Goal: Transaction & Acquisition: Obtain resource

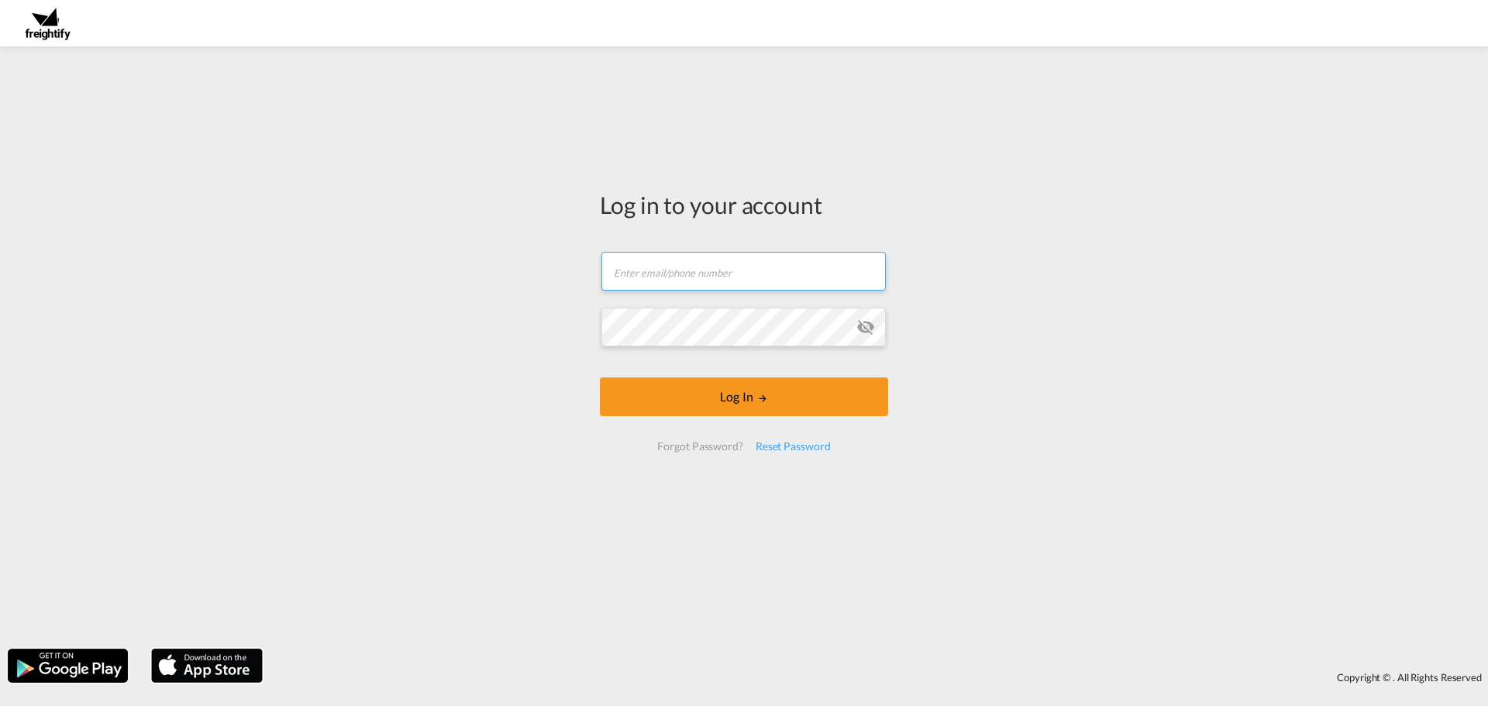
click at [651, 286] on input "text" at bounding box center [743, 271] width 284 height 39
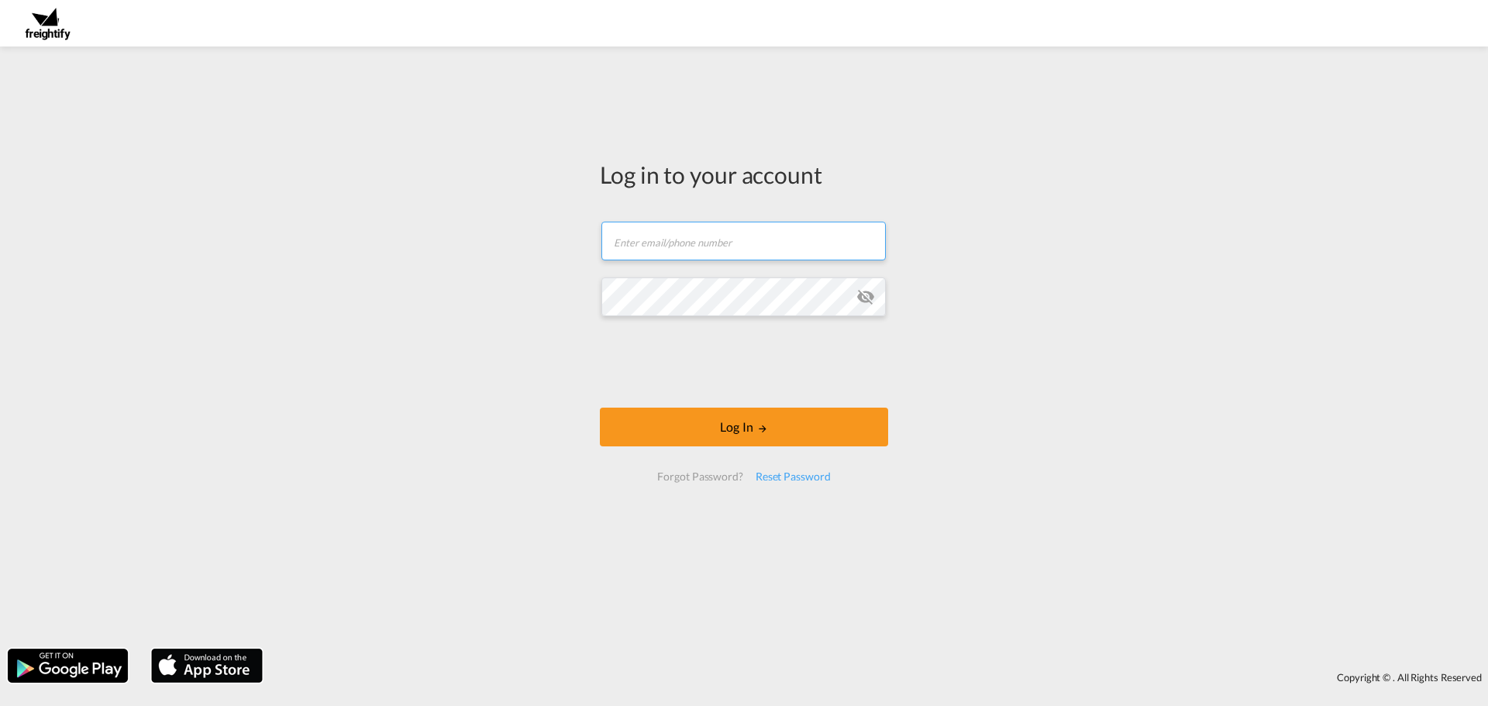
click at [663, 246] on input "text" at bounding box center [743, 241] width 284 height 39
type input "[EMAIL_ADDRESS][DOMAIN_NAME]"
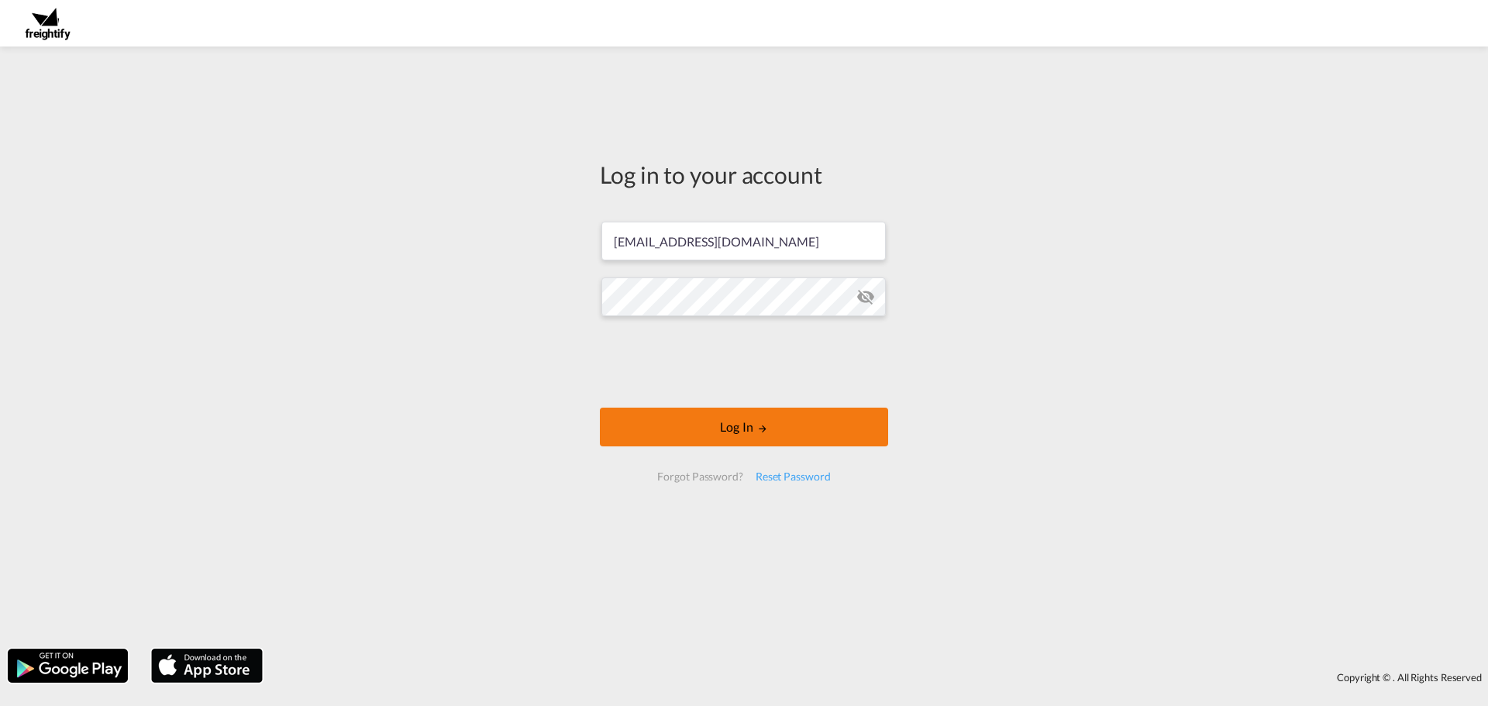
click at [752, 427] on button "Log In" at bounding box center [744, 427] width 288 height 39
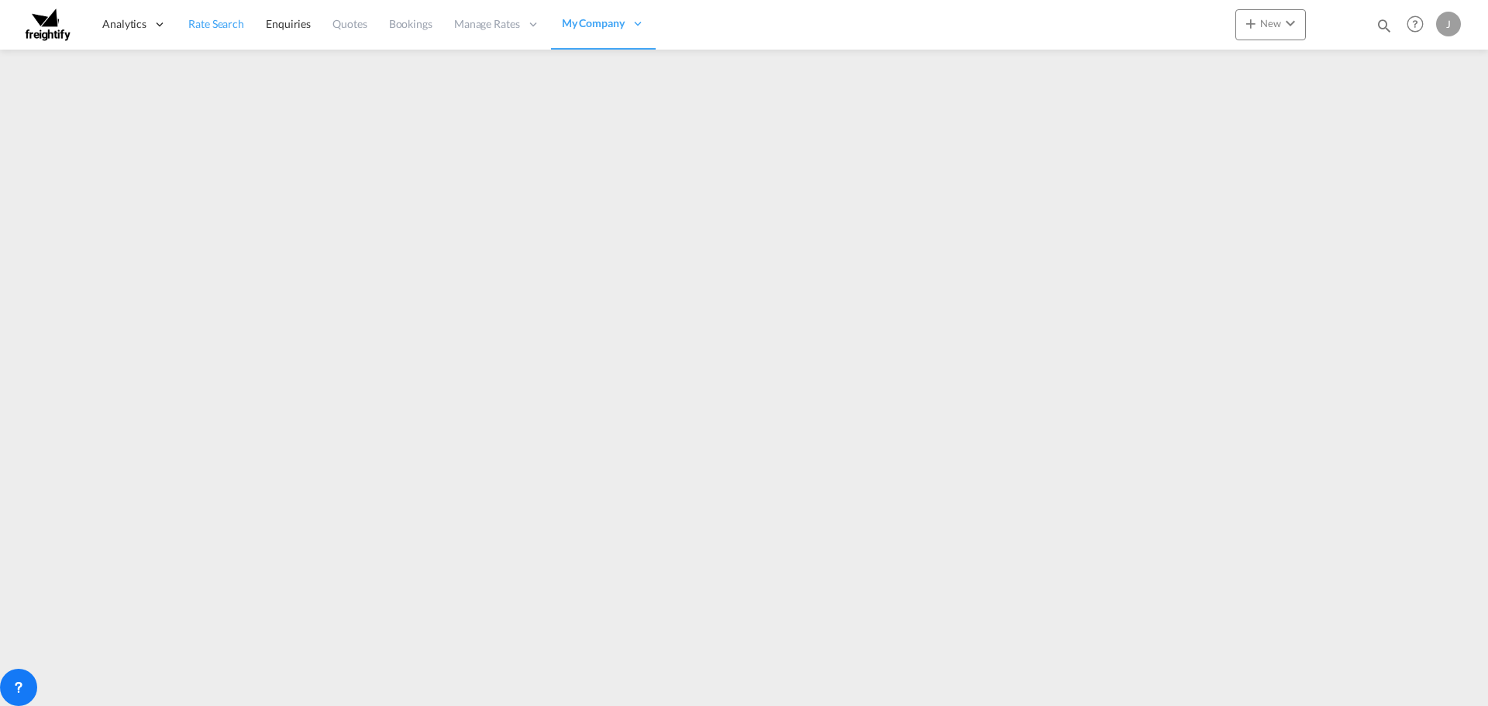
click at [213, 26] on span "Rate Search" at bounding box center [216, 23] width 56 height 13
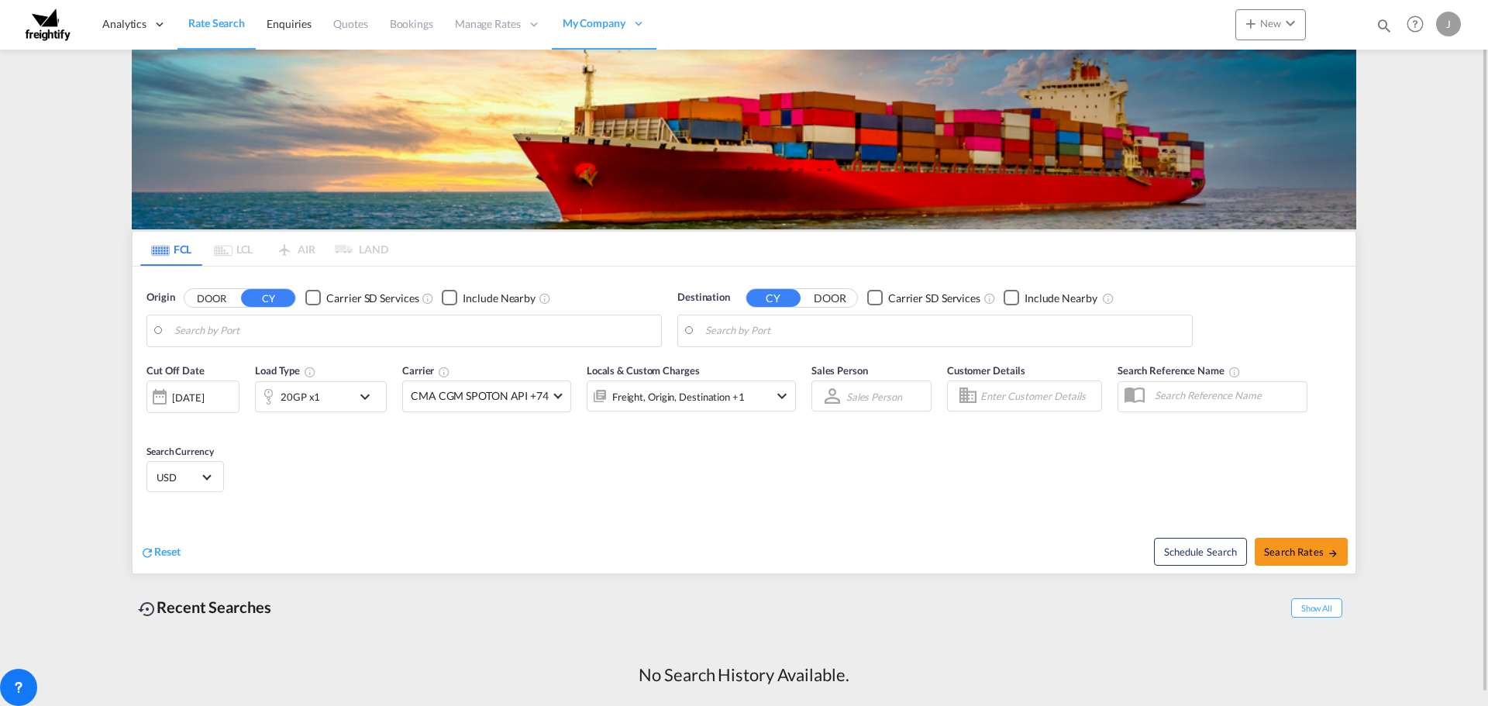
click at [204, 401] on div "[DATE]" at bounding box center [188, 398] width 32 height 14
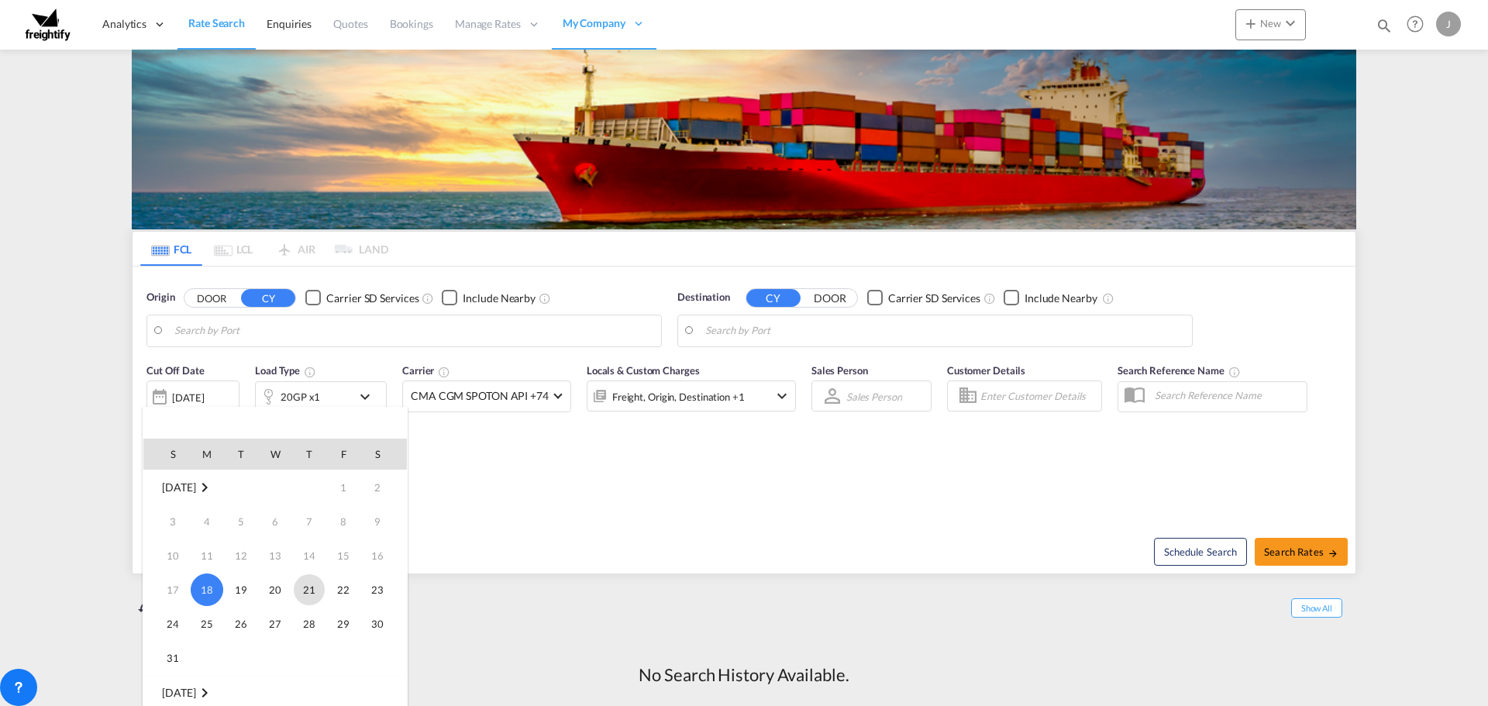
click at [308, 589] on span "21" at bounding box center [309, 589] width 31 height 31
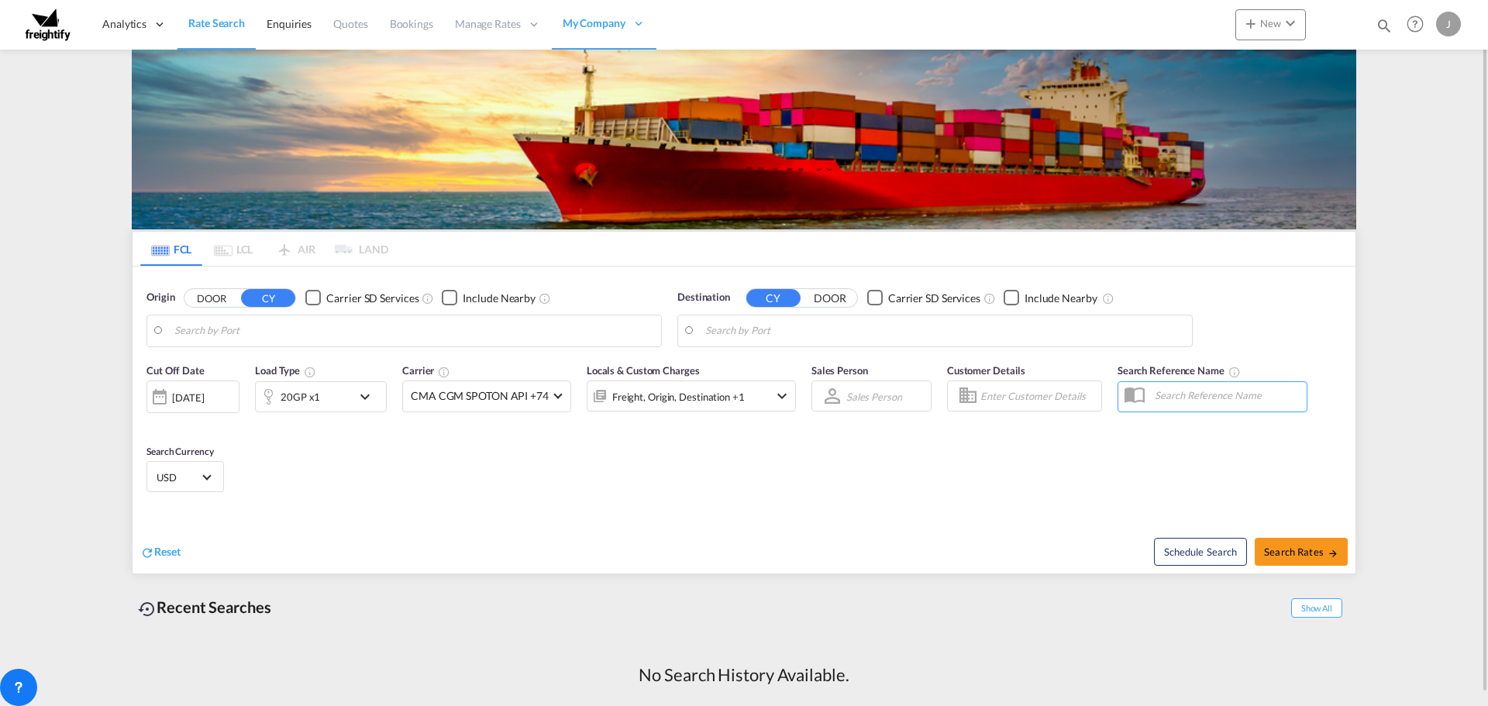
click at [309, 336] on input "Search by Port" at bounding box center [413, 330] width 479 height 23
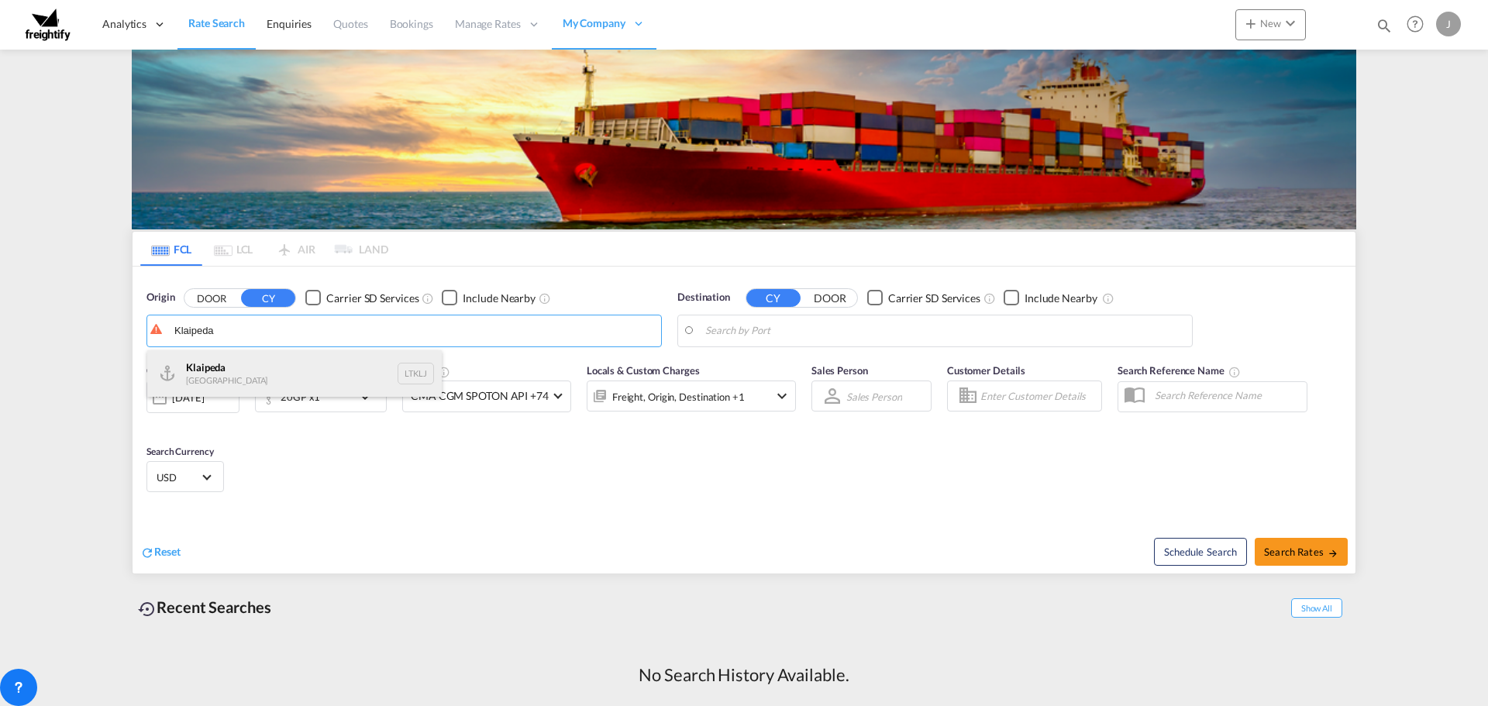
click at [197, 369] on div "Klaipeda Lithuania LTKLJ" at bounding box center [294, 373] width 295 height 47
type input "Klaipeda, LTKLJ"
click at [863, 335] on input "Search by Port" at bounding box center [944, 330] width 479 height 23
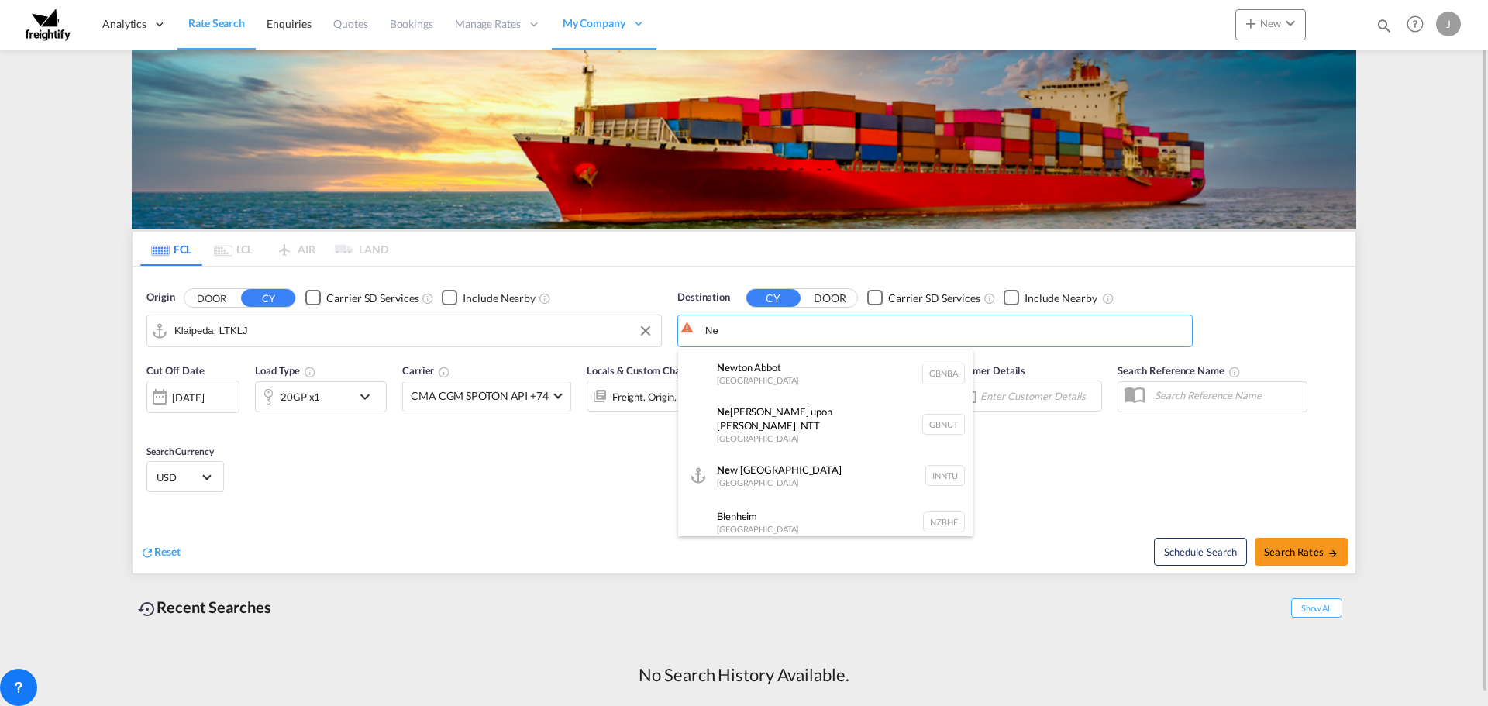
type input "N"
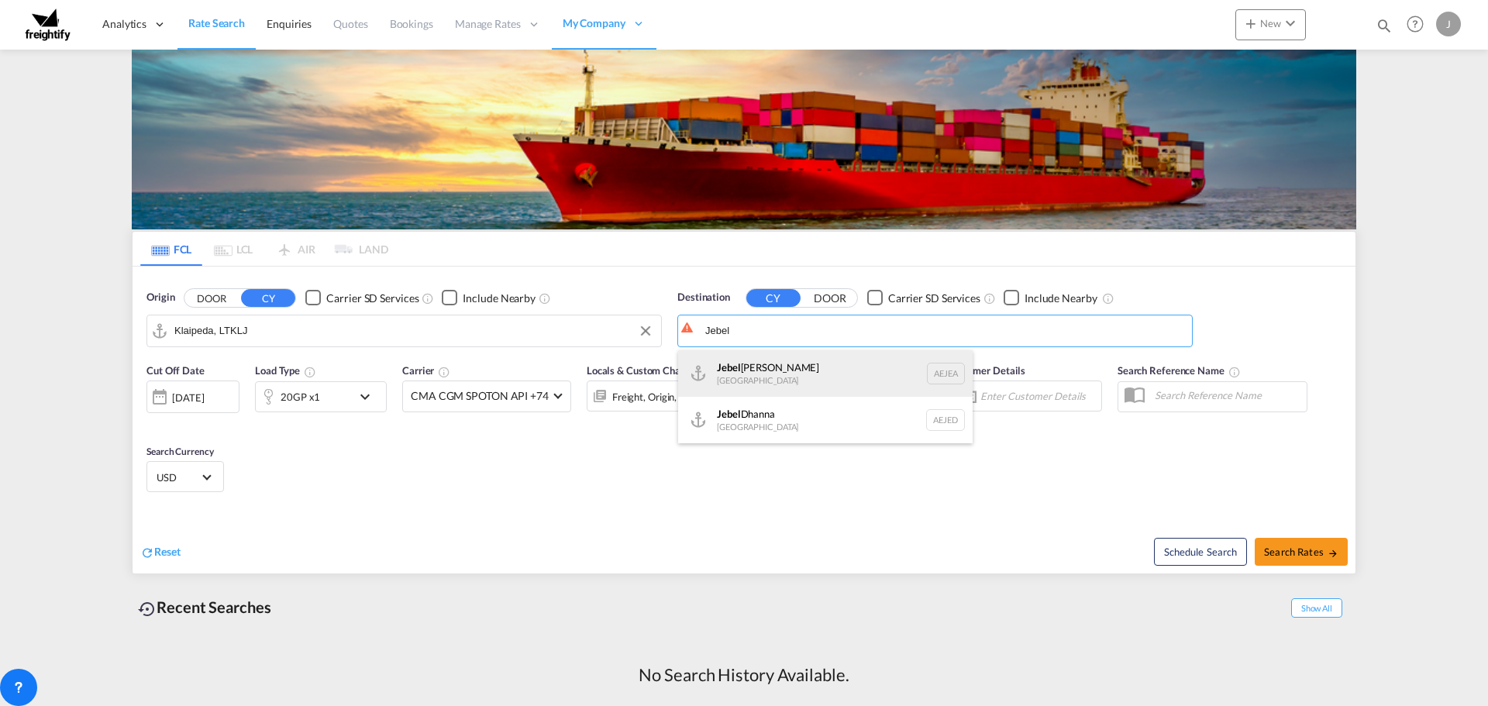
drag, startPoint x: 745, startPoint y: 380, endPoint x: 736, endPoint y: 377, distance: 8.8
click at [743, 380] on div "[GEOGRAPHIC_DATA] [GEOGRAPHIC_DATA]" at bounding box center [825, 373] width 295 height 47
type input "[GEOGRAPHIC_DATA], [GEOGRAPHIC_DATA]"
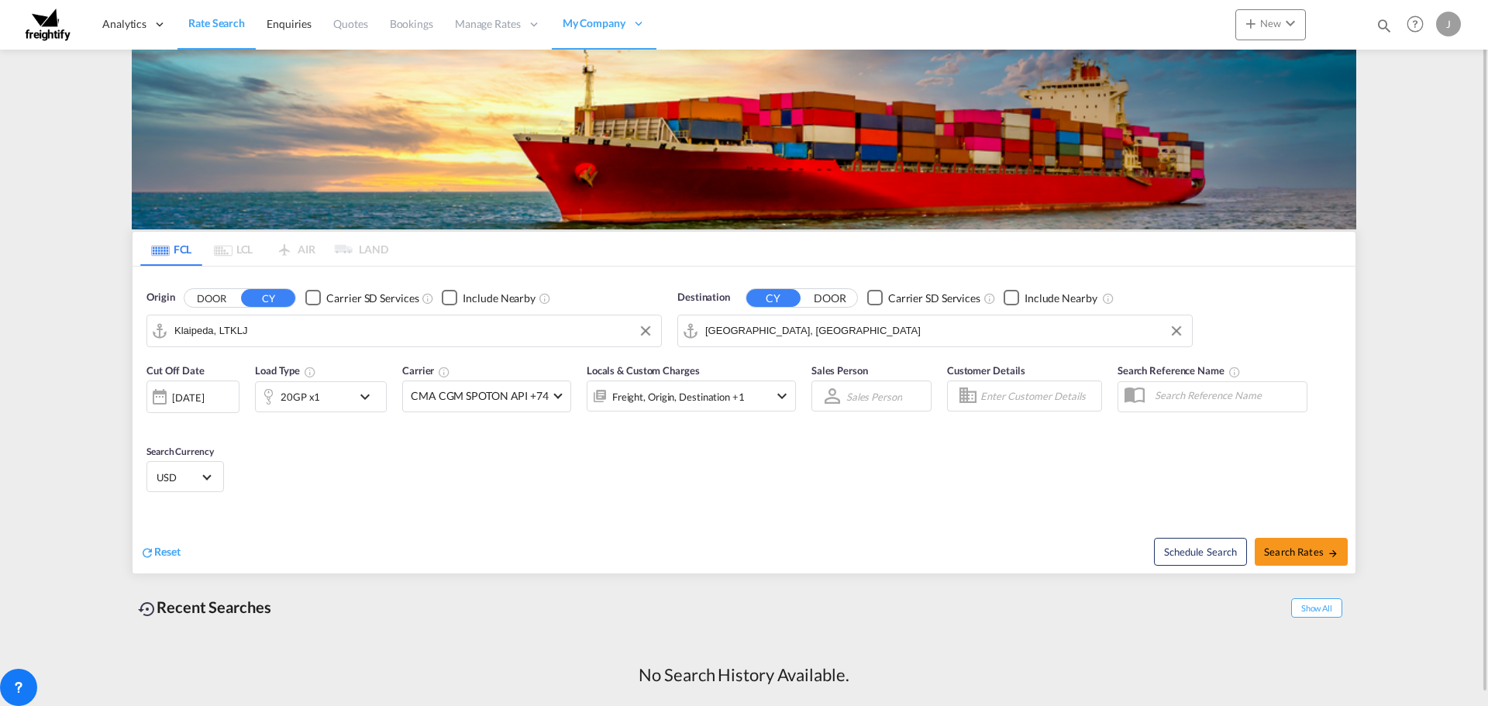
click at [350, 390] on div "20GP x1" at bounding box center [304, 396] width 96 height 31
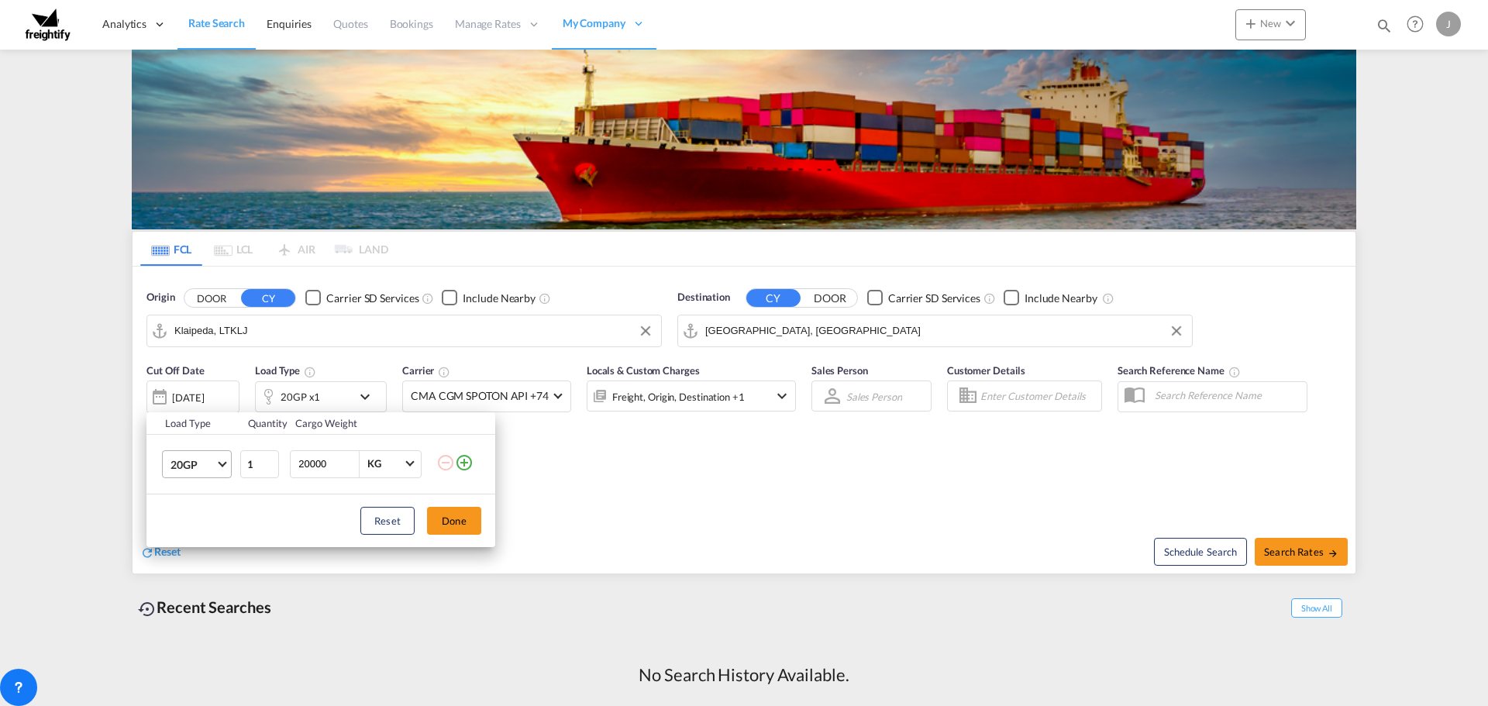
click at [227, 466] on md-select-value "20GP" at bounding box center [200, 464] width 62 height 26
click at [195, 532] on div "40HC" at bounding box center [185, 539] width 29 height 16
click at [455, 523] on button "Done" at bounding box center [454, 521] width 54 height 28
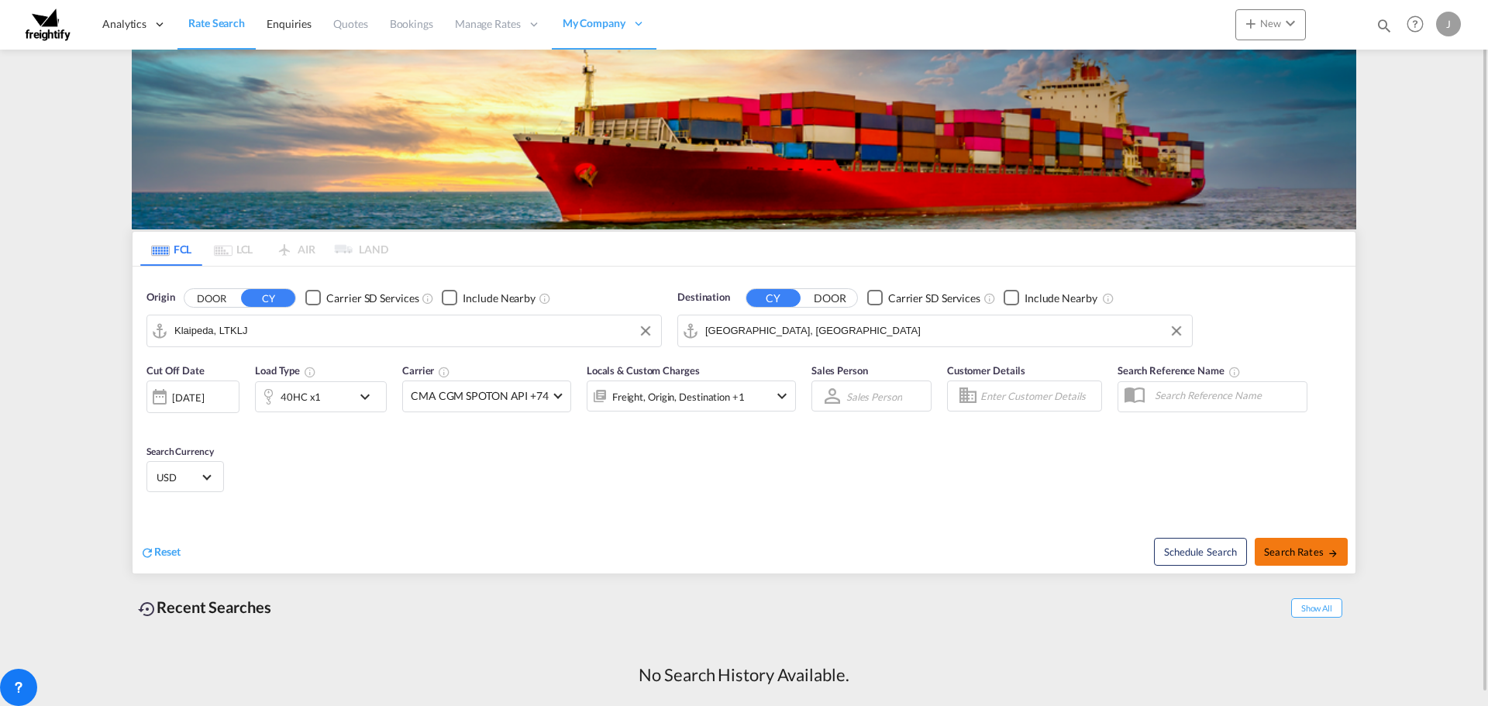
click at [1281, 552] on span "Search Rates" at bounding box center [1301, 552] width 74 height 12
type input "LTKLJ to AEJEA / [DATE]"
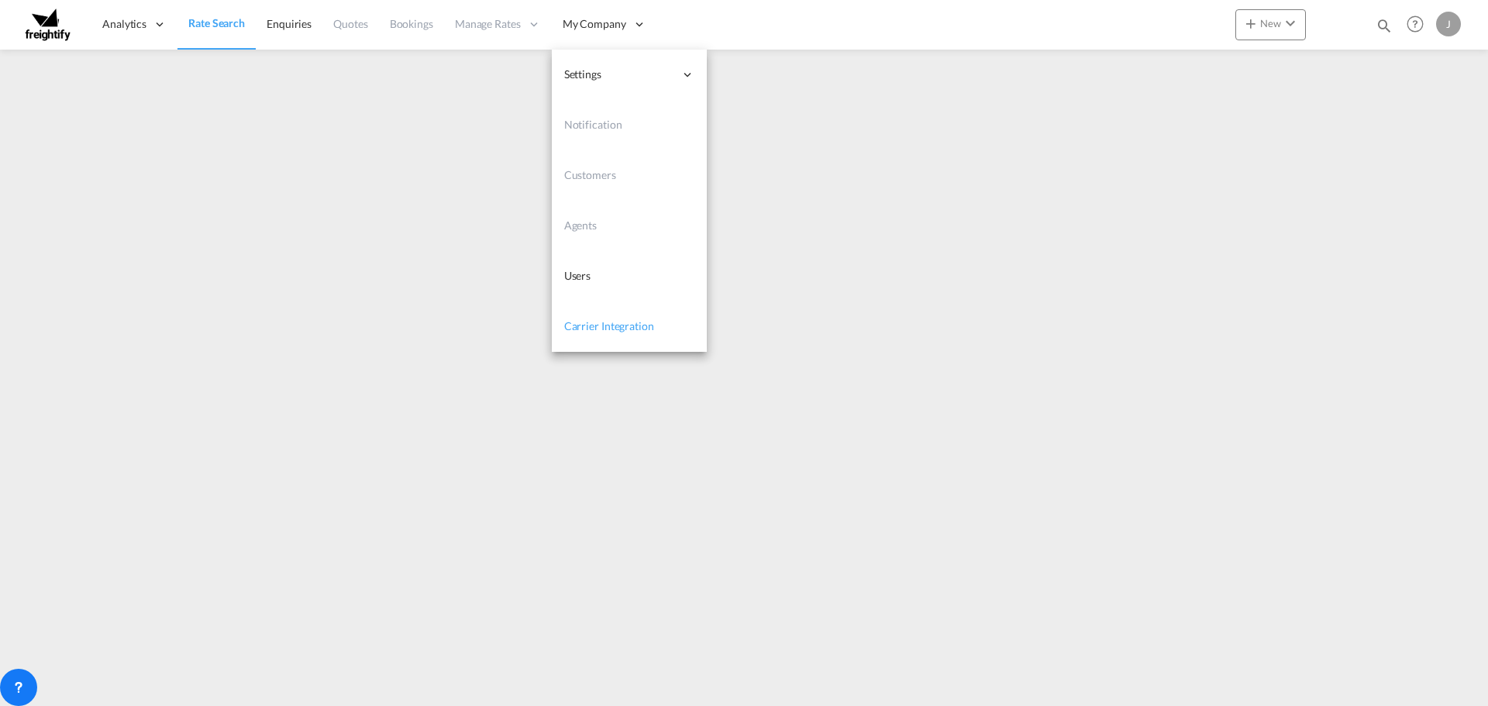
click at [582, 325] on span "Carrier Integration" at bounding box center [609, 325] width 90 height 13
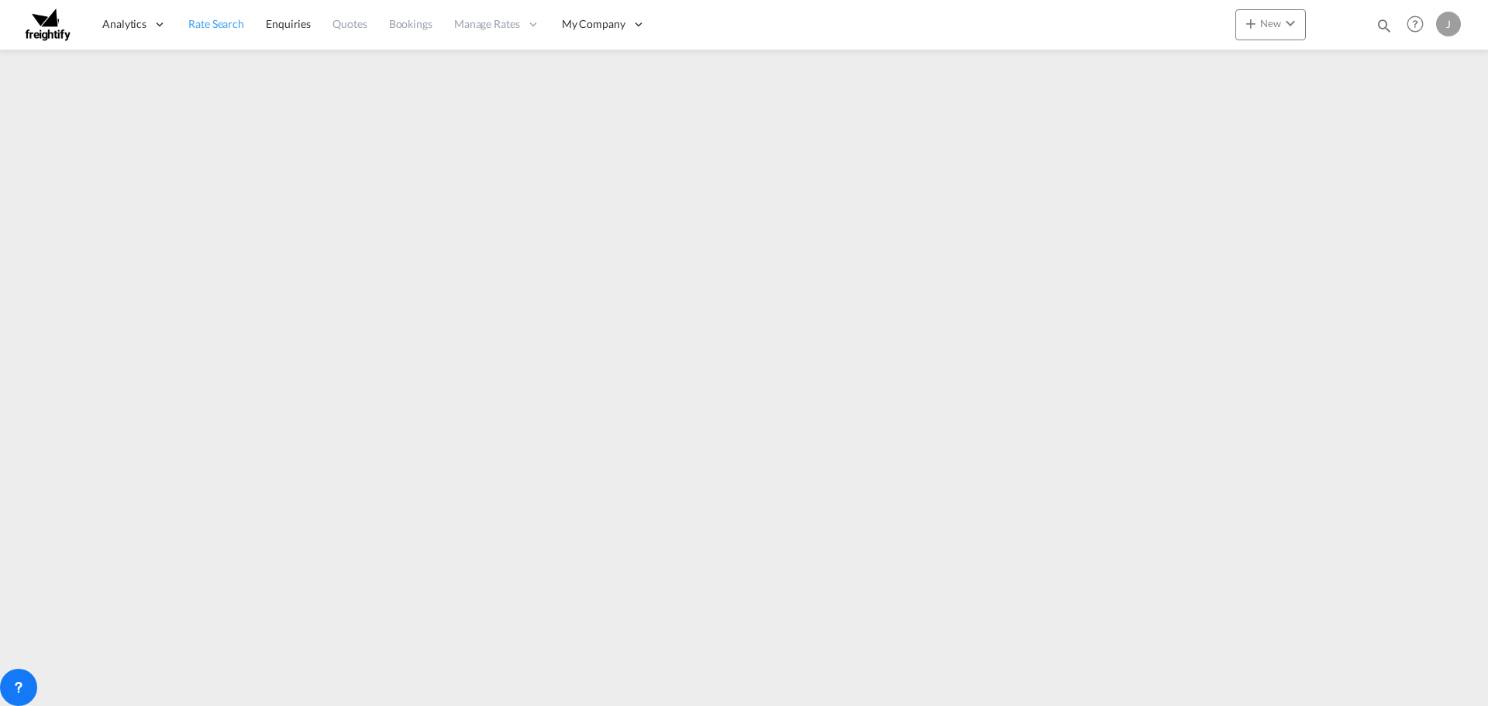
click at [222, 22] on span "Rate Search" at bounding box center [216, 23] width 56 height 13
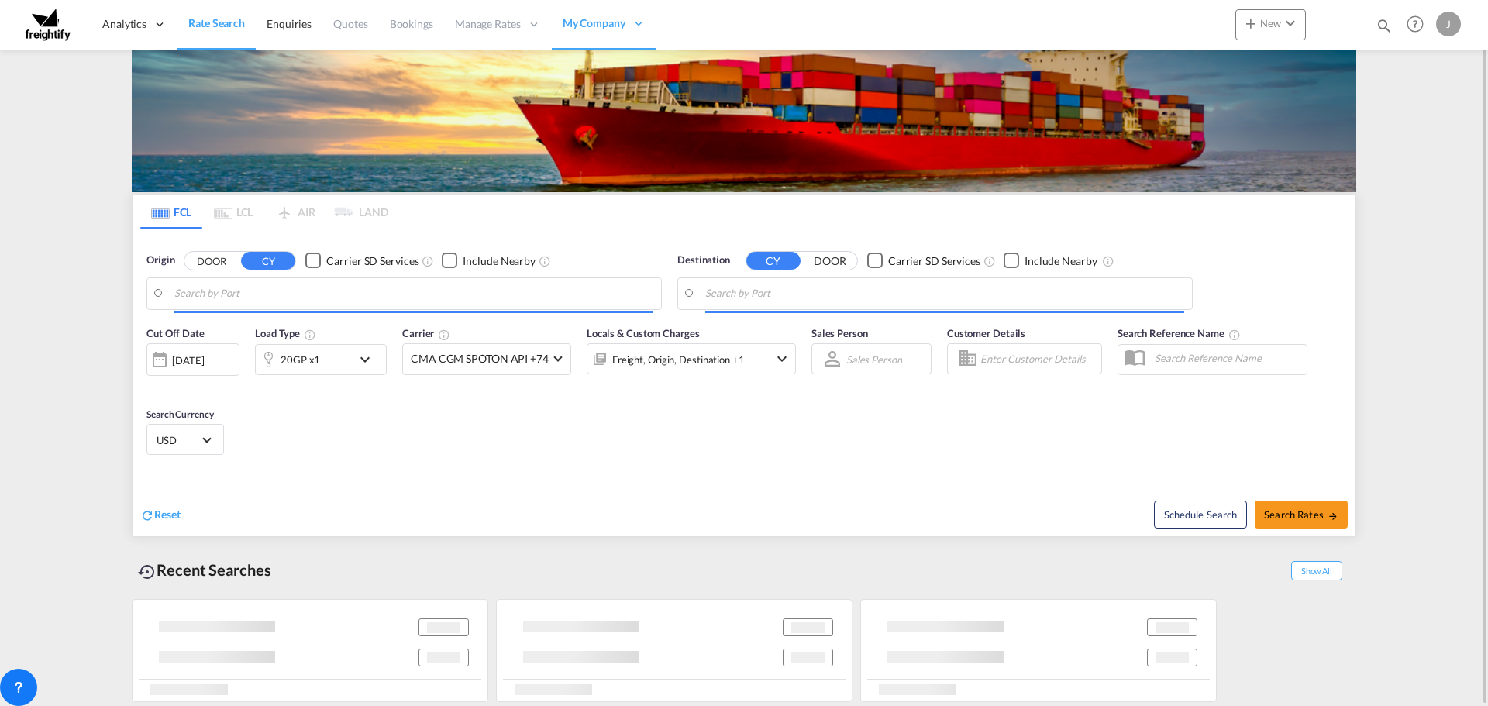
type input "Klaipeda, LTKLJ"
type input "[GEOGRAPHIC_DATA], [GEOGRAPHIC_DATA]"
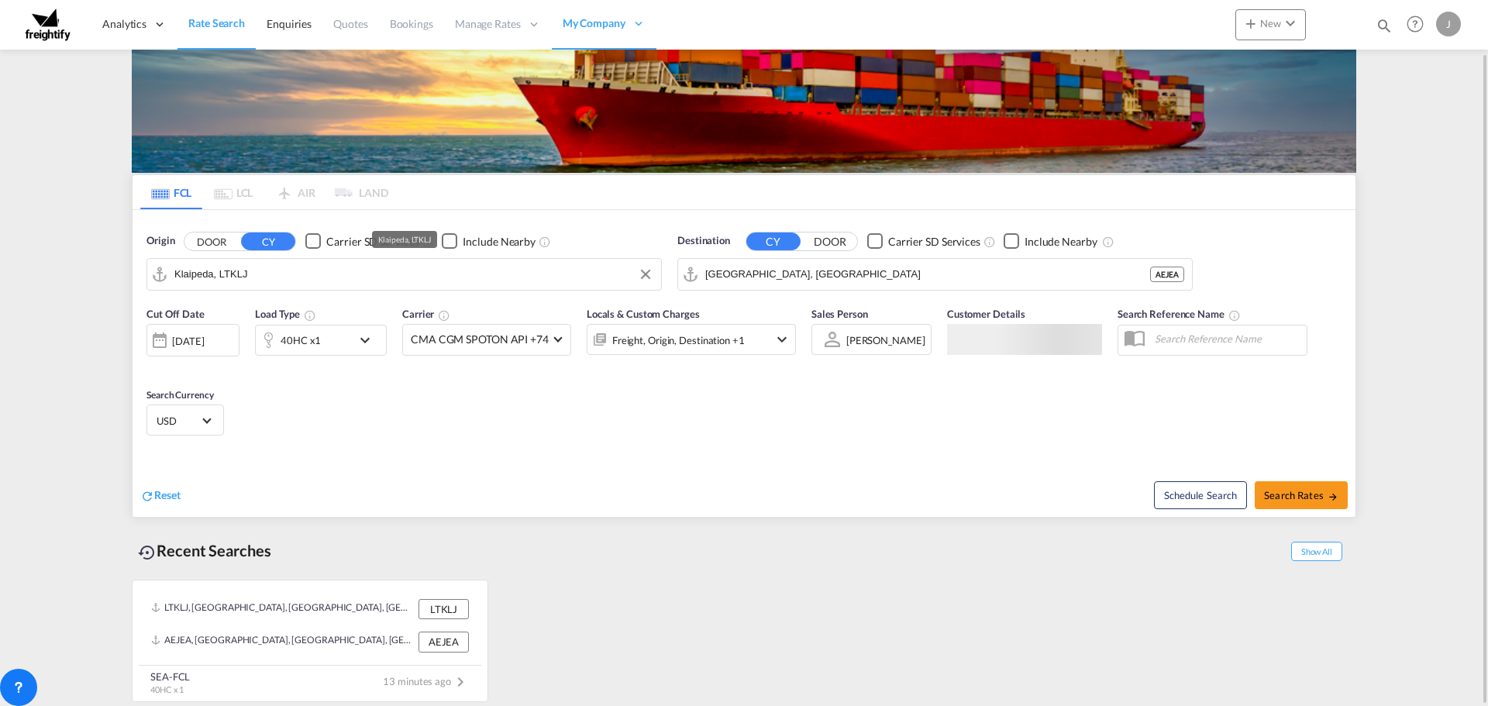
scroll to position [57, 0]
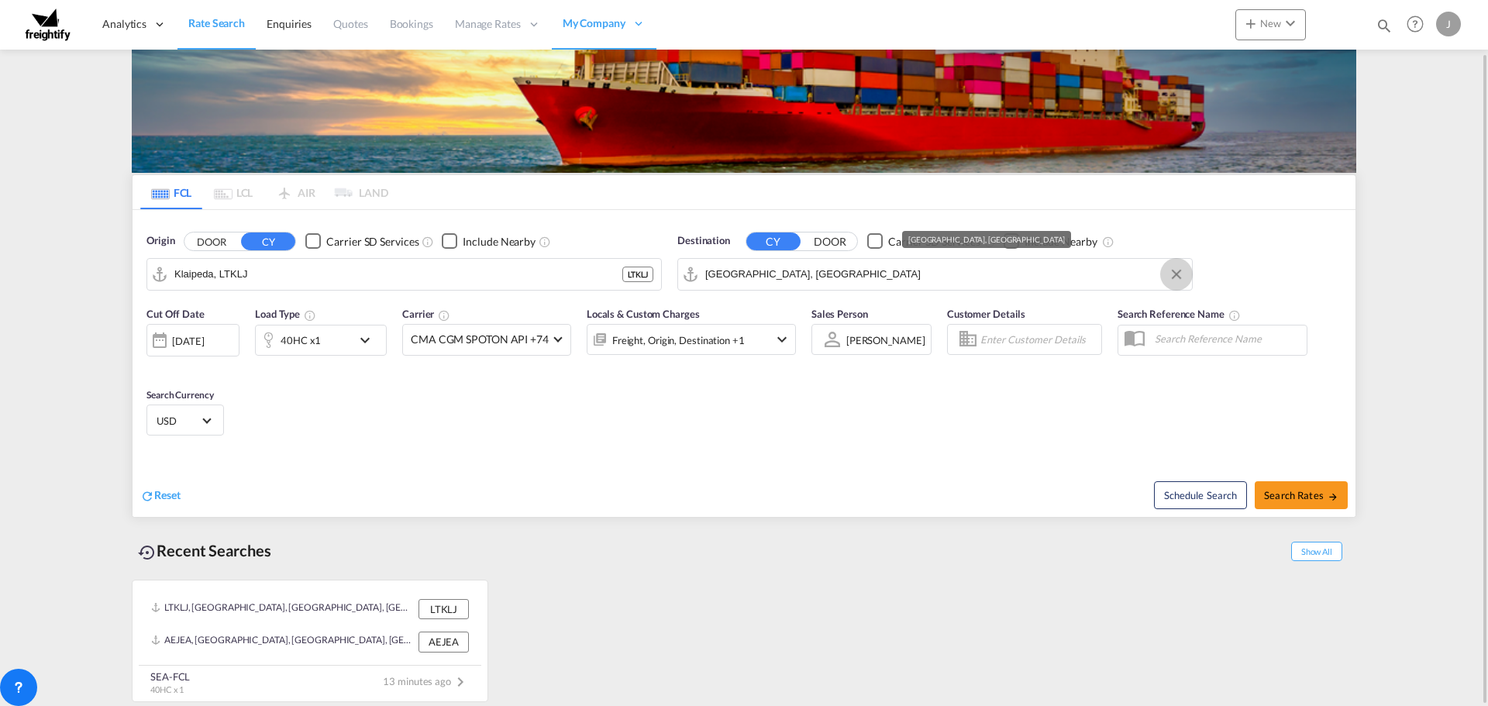
click at [1180, 277] on button "Clear Input" at bounding box center [1176, 274] width 23 height 23
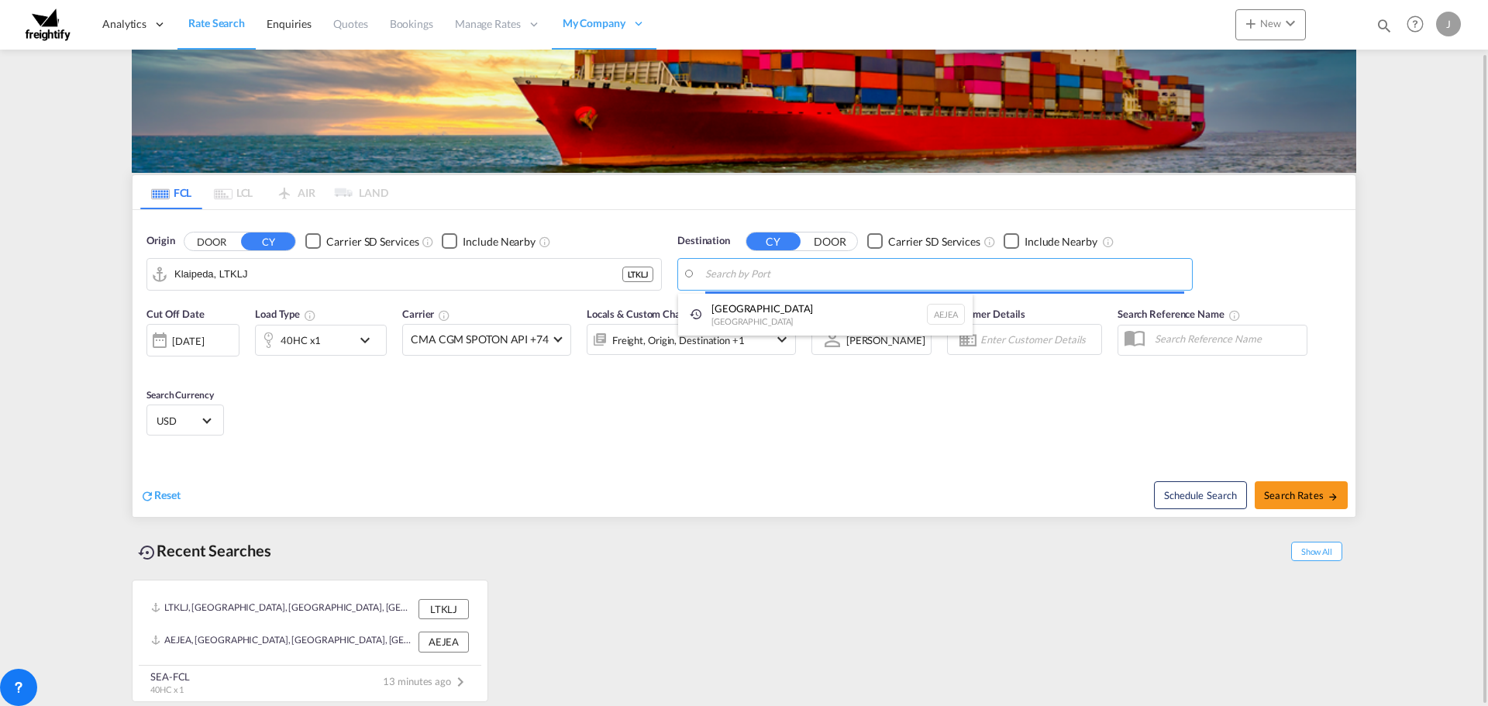
click at [764, 272] on body "Analytics Reports Dashboard Rate Search Enquiries Quotes Bookings" at bounding box center [744, 353] width 1488 height 706
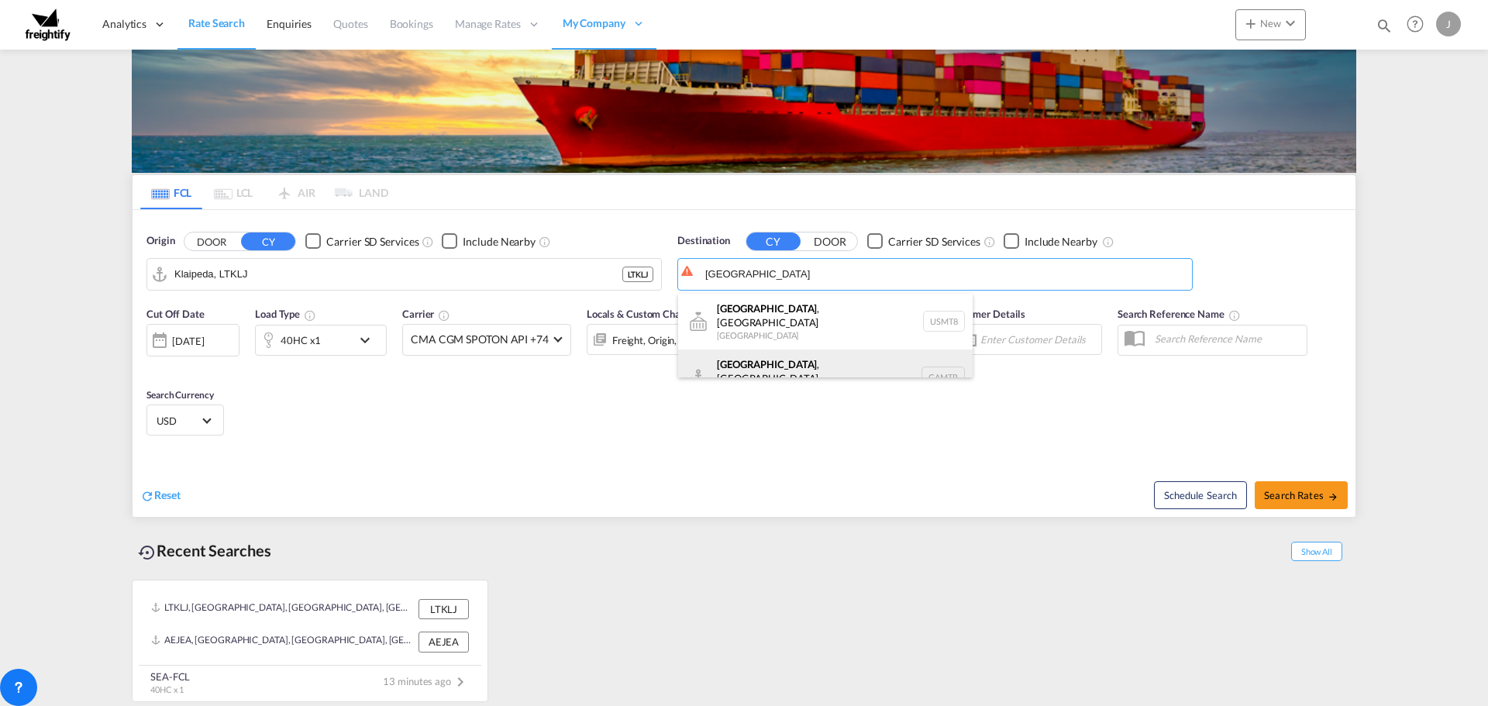
click at [756, 353] on div "[GEOGRAPHIC_DATA] , [GEOGRAPHIC_DATA] [GEOGRAPHIC_DATA] CAMTR" at bounding box center [825, 378] width 295 height 56
type input "[GEOGRAPHIC_DATA], [GEOGRAPHIC_DATA], CAMTR"
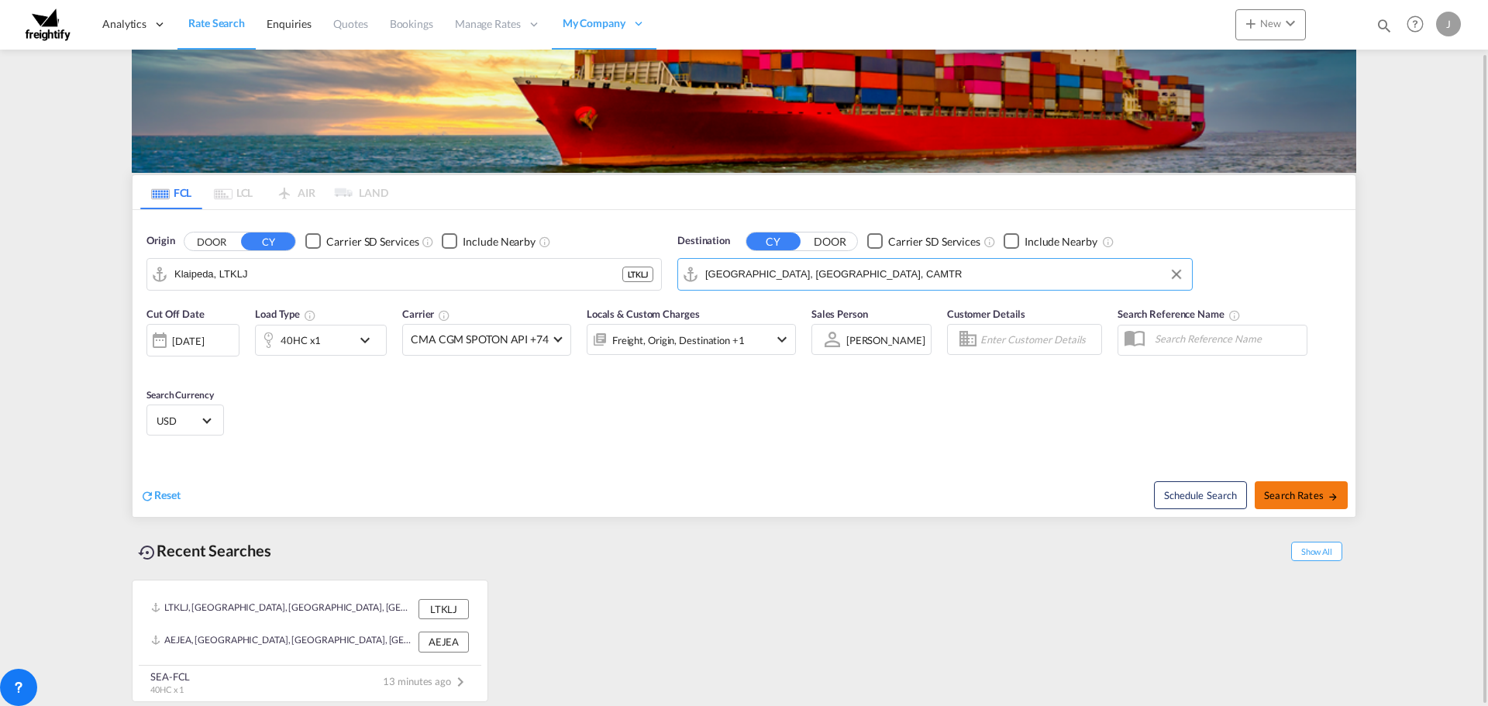
click at [1302, 496] on span "Search Rates" at bounding box center [1301, 495] width 74 height 12
type input "LTKLJ to CAMTR / [DATE]"
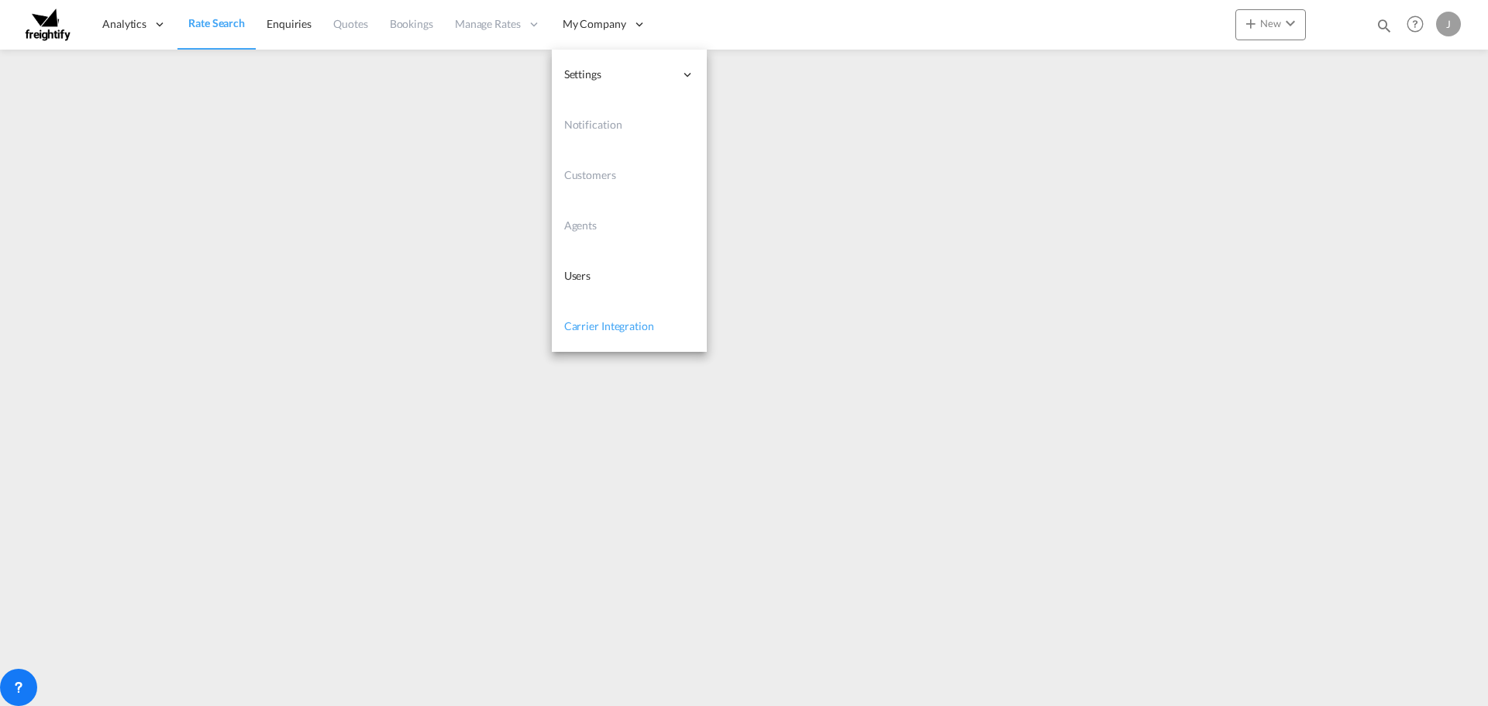
click at [622, 329] on span "Carrier Integration" at bounding box center [609, 325] width 90 height 13
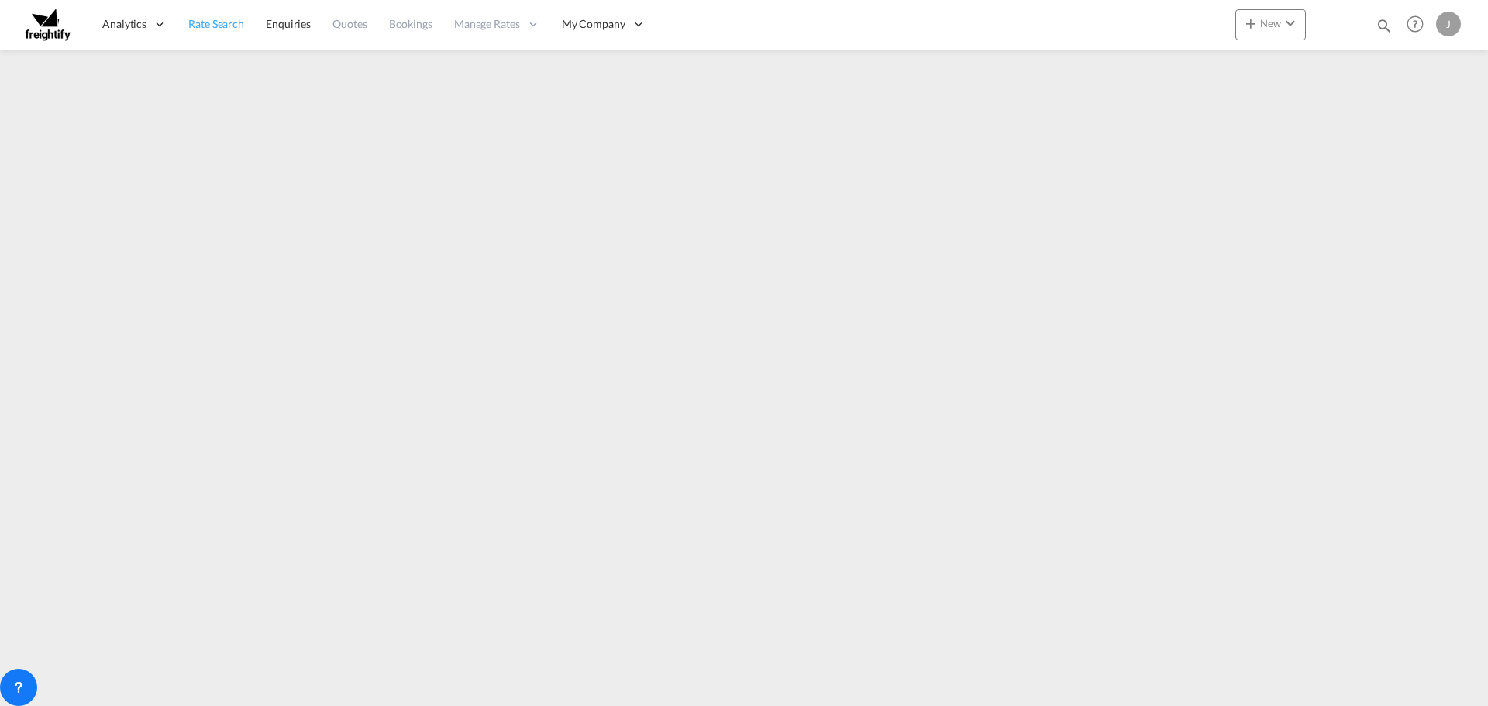
click at [212, 26] on span "Rate Search" at bounding box center [216, 23] width 56 height 13
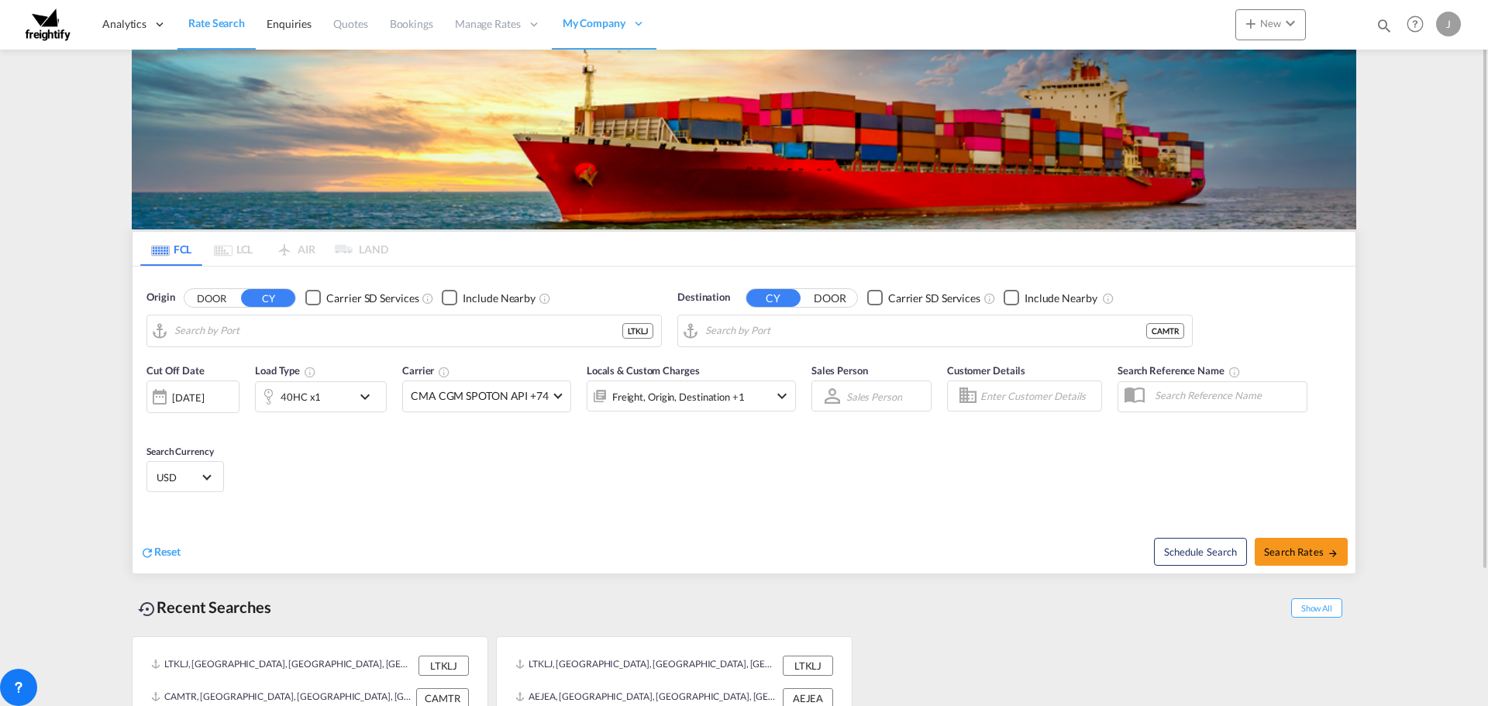
type input "Klaipeda, LTKLJ"
type input "[GEOGRAPHIC_DATA], [GEOGRAPHIC_DATA], CAMTR"
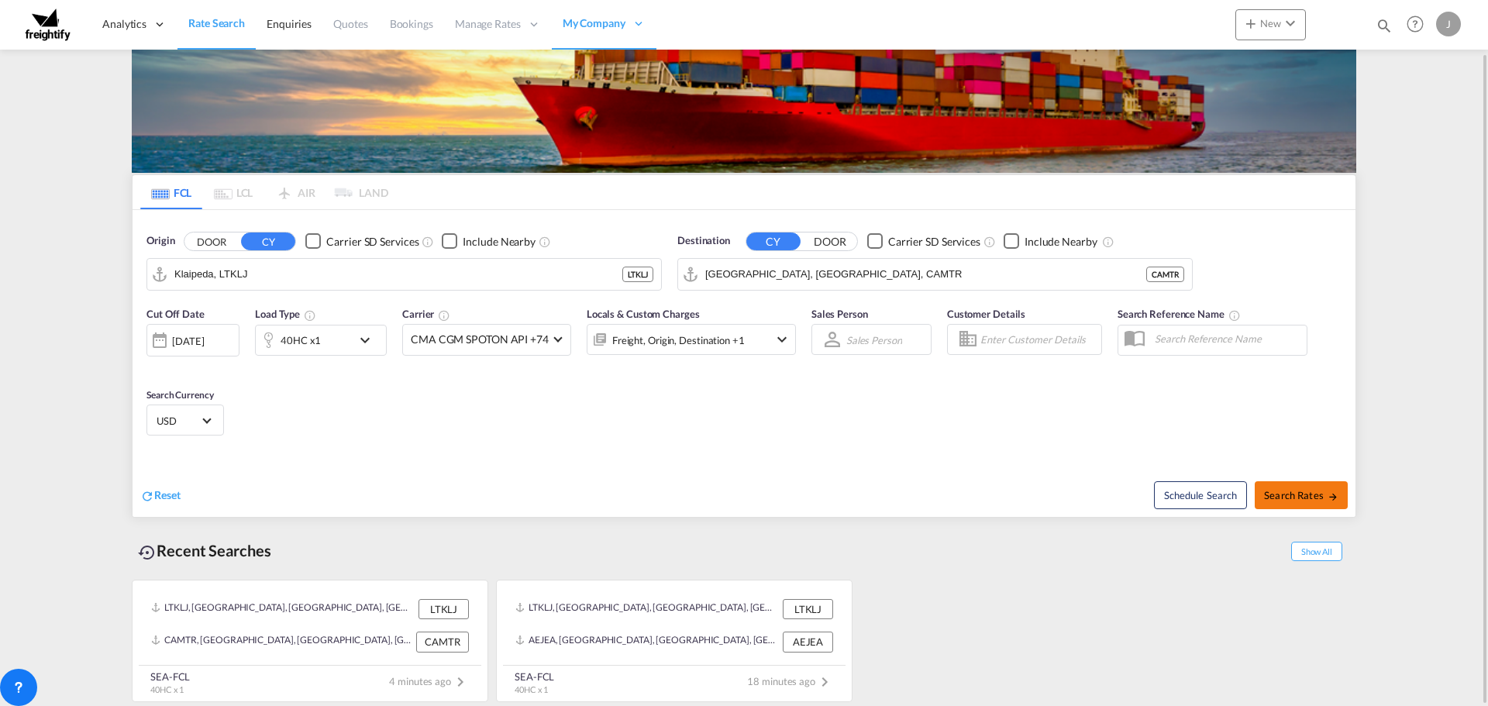
click at [1290, 495] on span "Search Rates" at bounding box center [1301, 495] width 74 height 12
type input "LTKLJ to CAMTR / [DATE]"
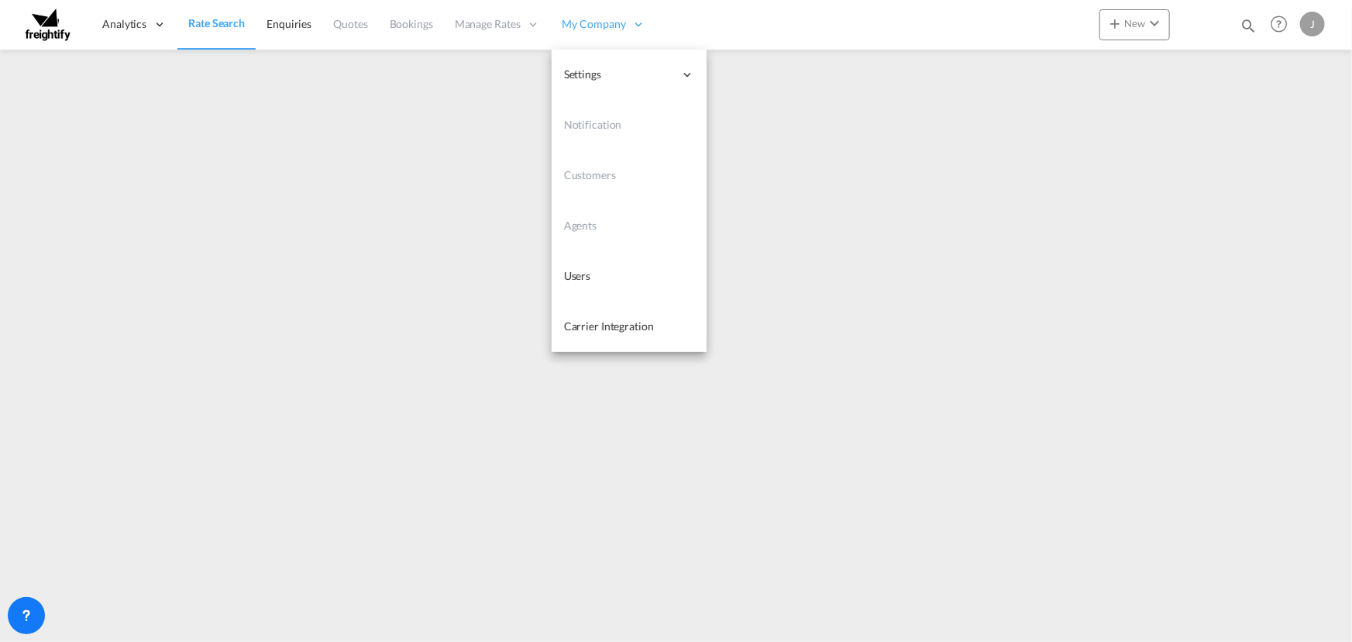
click at [616, 22] on span "My Company" at bounding box center [595, 24] width 64 height 16
click at [596, 327] on span "Carrier Integration" at bounding box center [609, 325] width 90 height 13
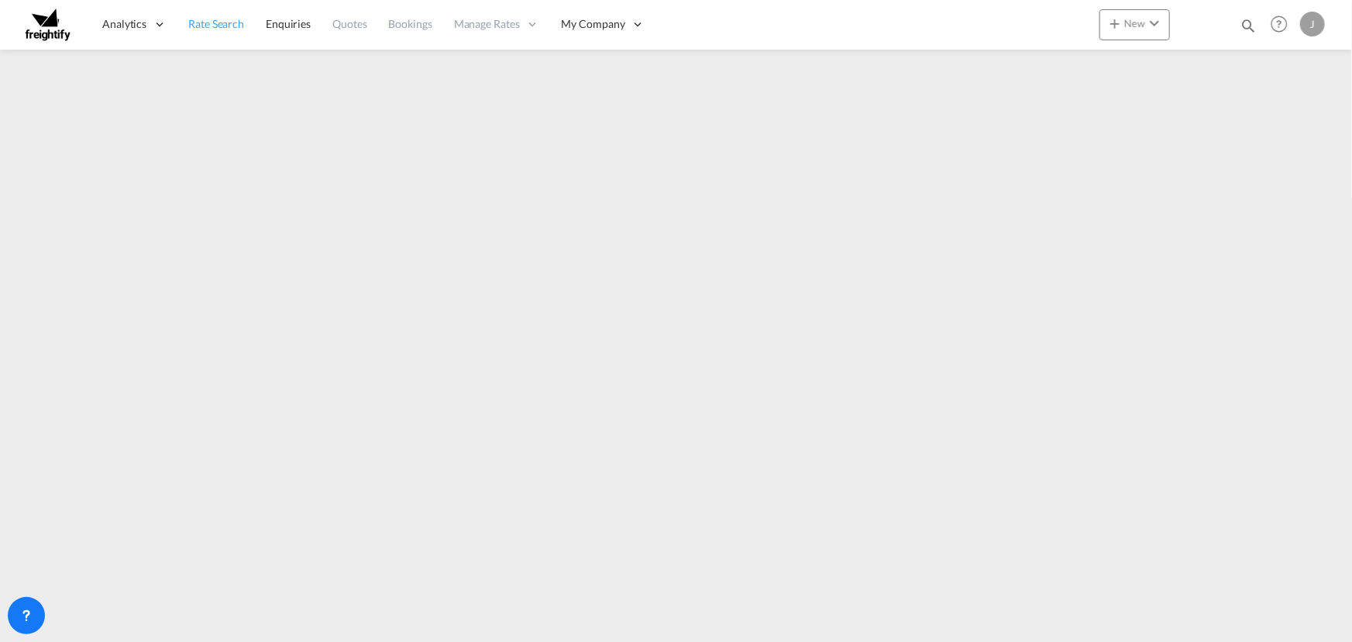
click at [226, 26] on span "Rate Search" at bounding box center [216, 23] width 56 height 13
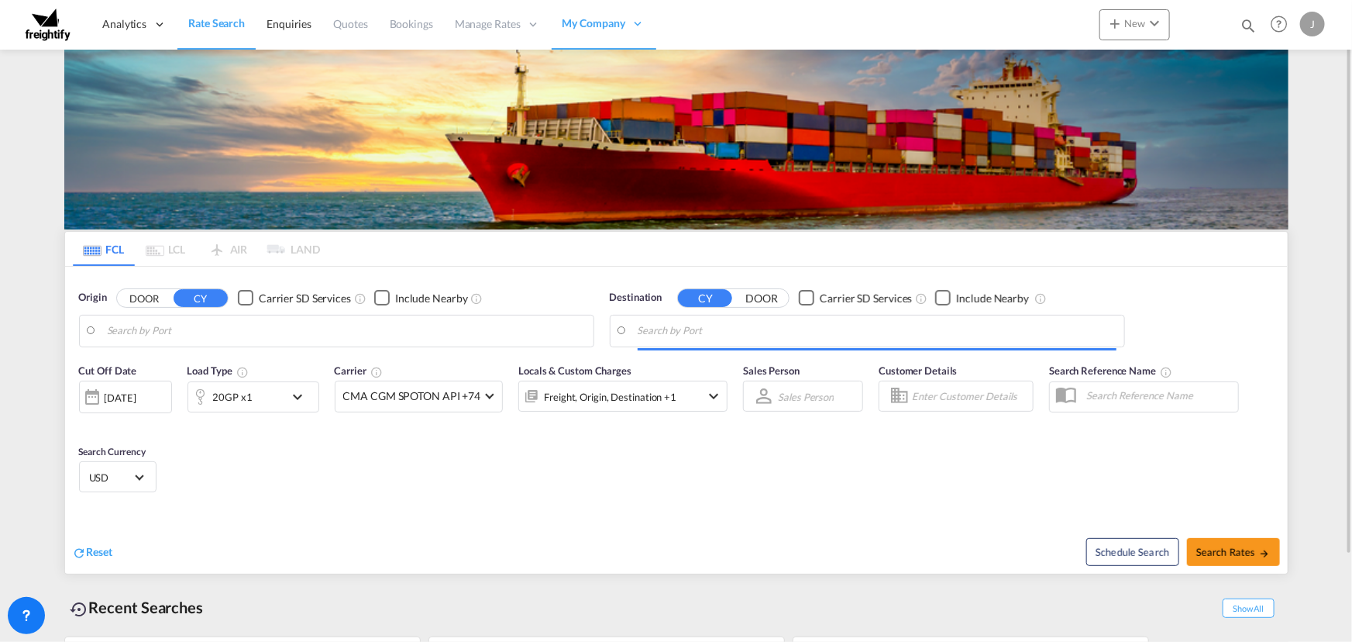
type input "Klaipeda, LTKLJ"
type input "[GEOGRAPHIC_DATA], [GEOGRAPHIC_DATA], CAMTR"
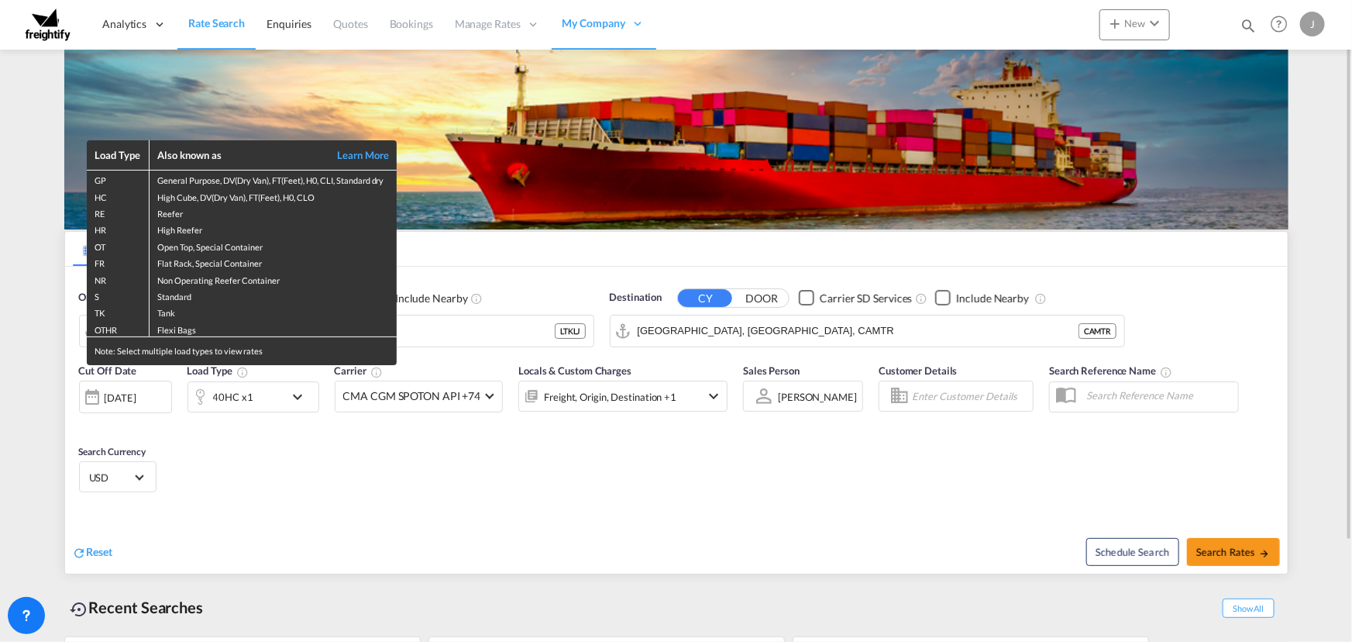
drag, startPoint x: 803, startPoint y: 327, endPoint x: 689, endPoint y: 322, distance: 114.0
click at [656, 326] on div "Load Type Also known as Learn More GP General Purpose, DV(Dry Van), FT(Feet), H…" at bounding box center [676, 321] width 1352 height 642
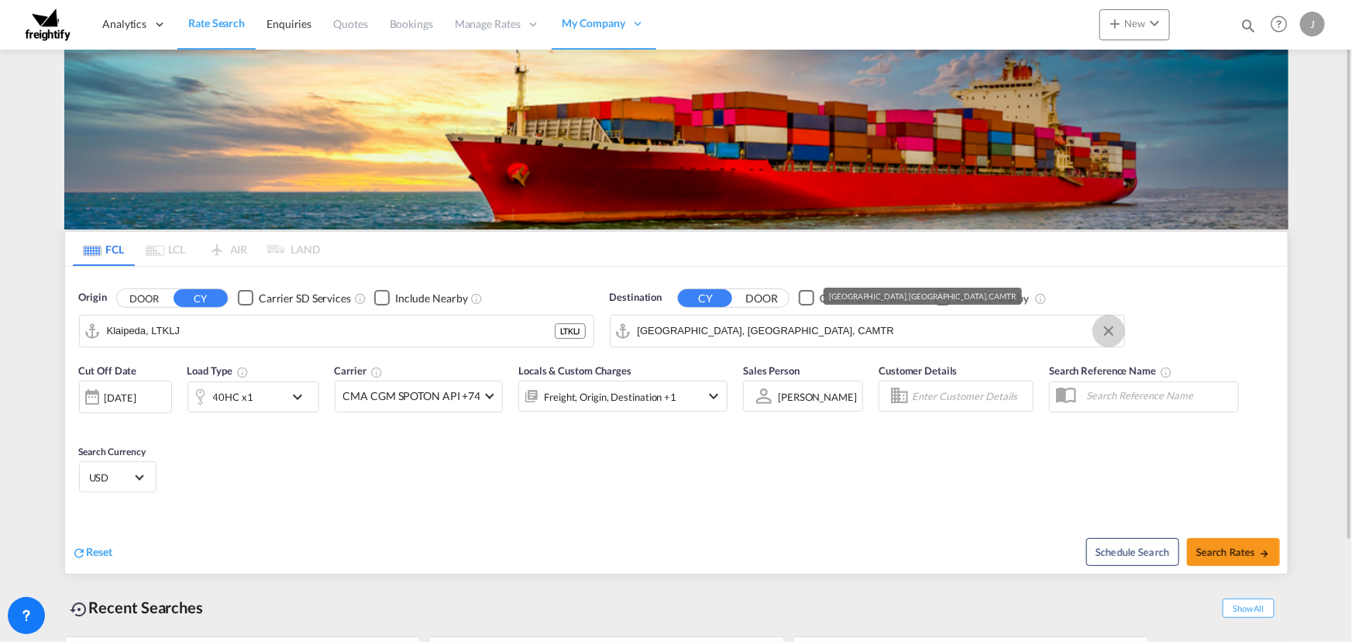
click at [1108, 329] on button "Clear Input" at bounding box center [1108, 330] width 23 height 23
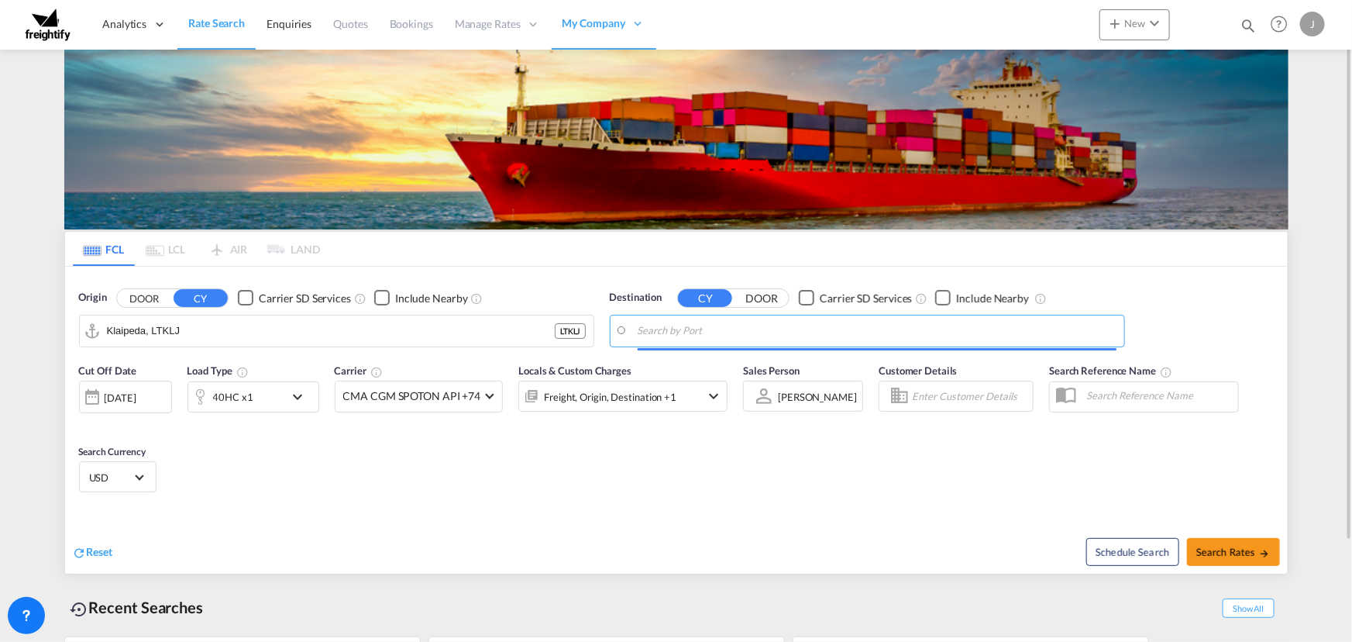
click at [691, 329] on input "Search by Port" at bounding box center [877, 330] width 479 height 23
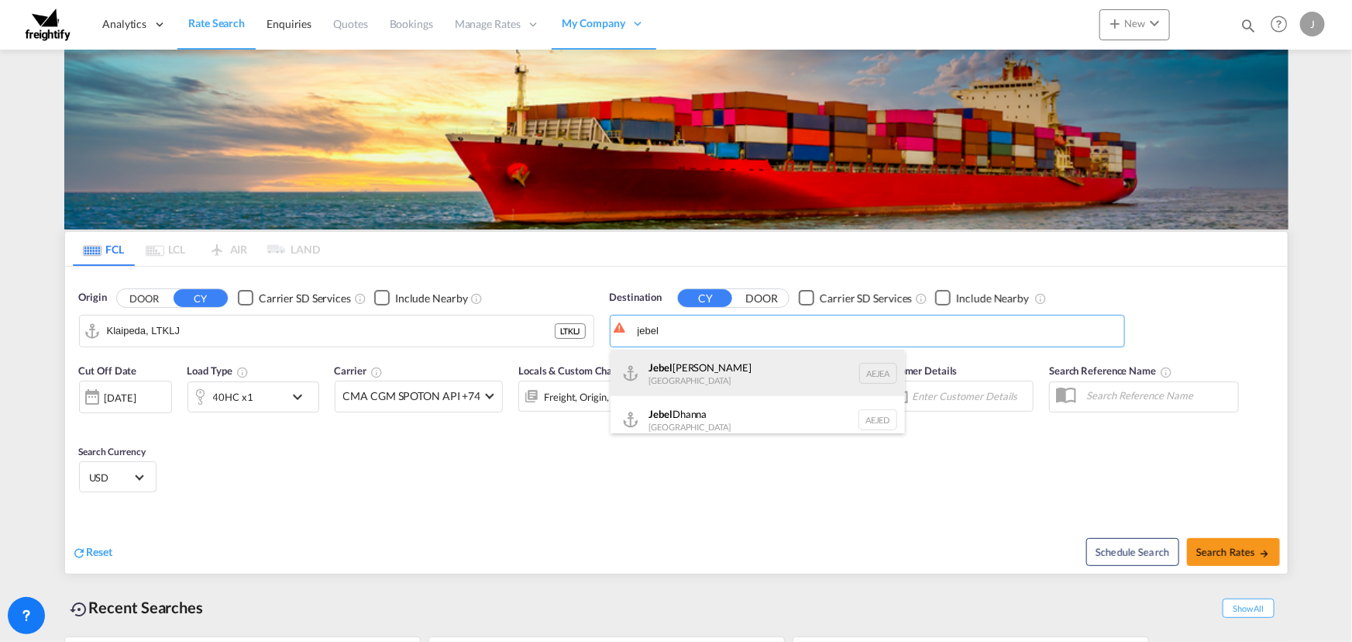
click at [668, 374] on div "[GEOGRAPHIC_DATA] [GEOGRAPHIC_DATA]" at bounding box center [758, 373] width 295 height 47
type input "[GEOGRAPHIC_DATA], [GEOGRAPHIC_DATA]"
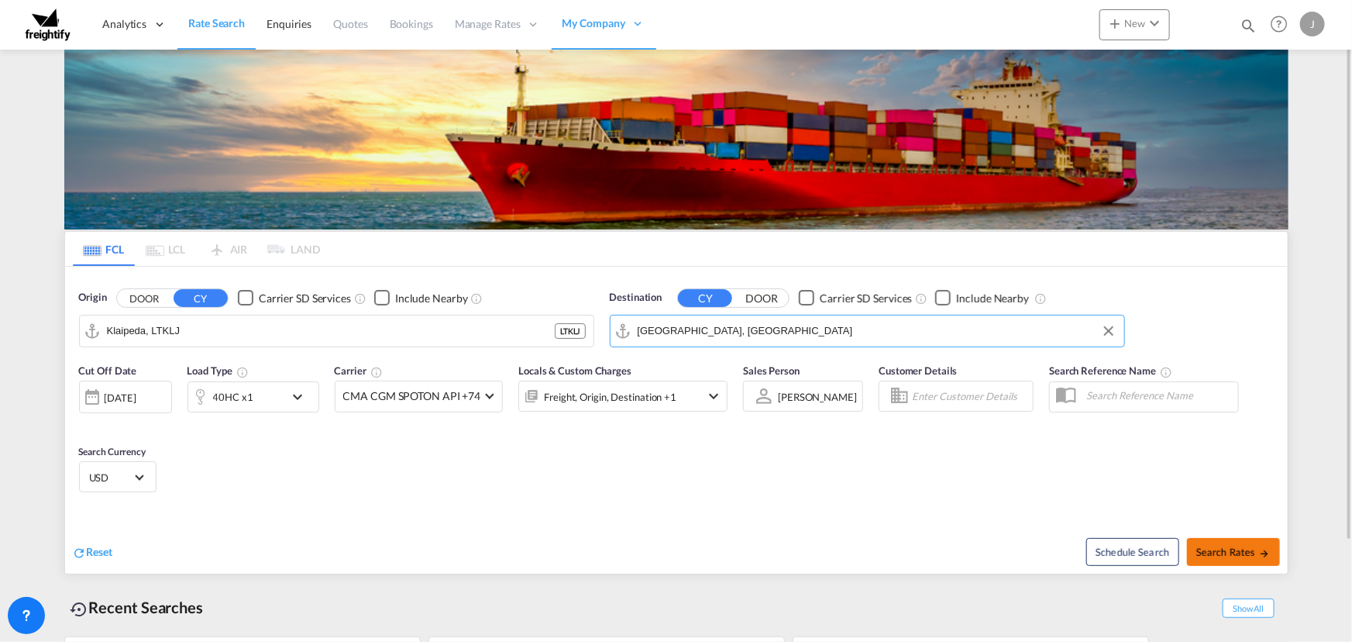
click at [1235, 550] on span "Search Rates" at bounding box center [1234, 552] width 74 height 12
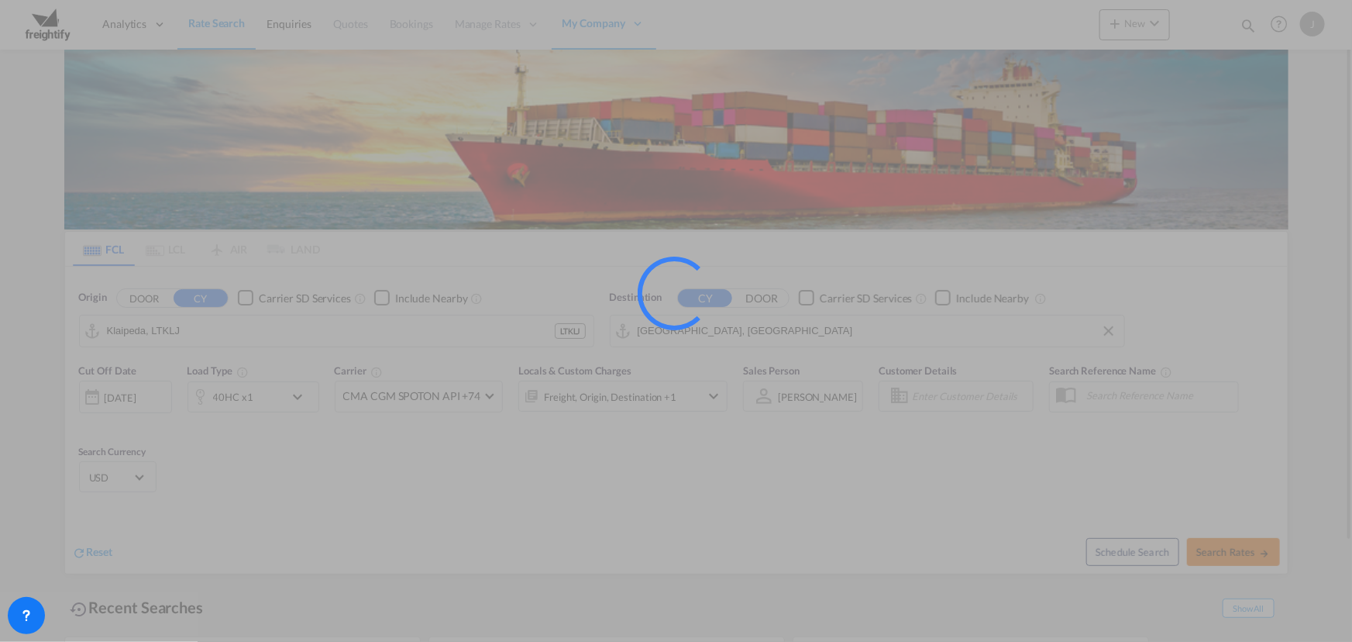
type input "LTKLJ to AEJEA / [DATE]"
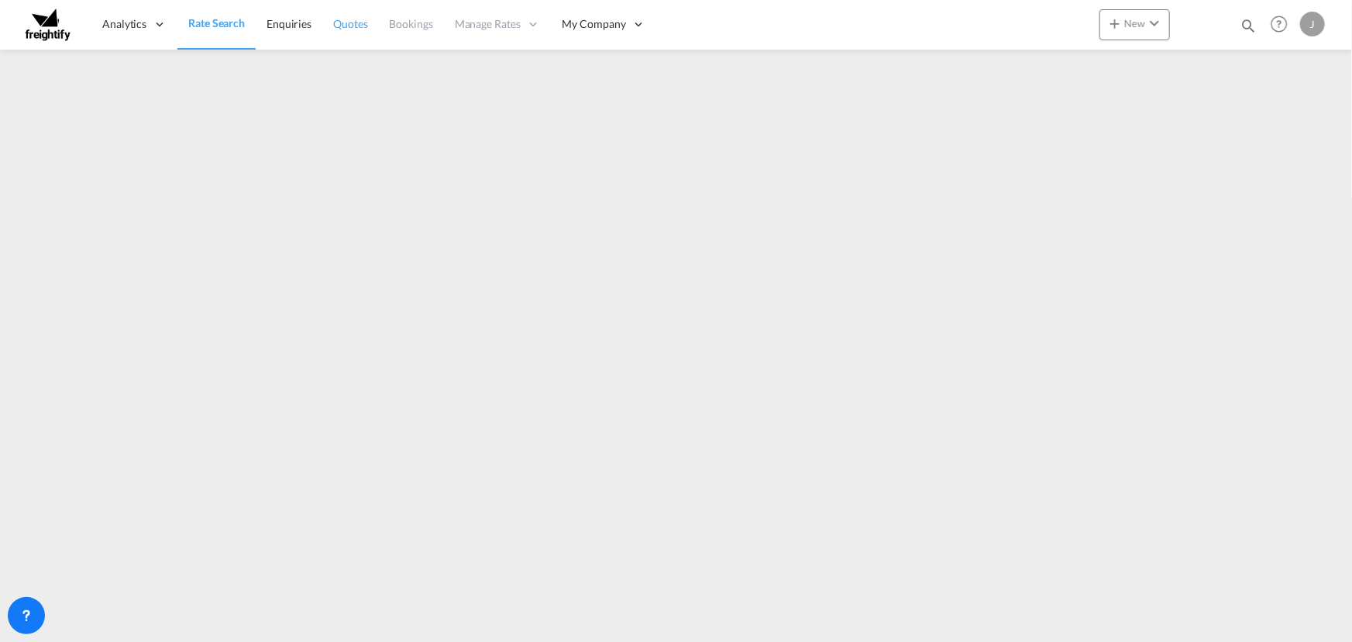
click at [356, 22] on span "Quotes" at bounding box center [350, 23] width 34 height 13
click at [288, 24] on span "Enquiries" at bounding box center [289, 23] width 45 height 13
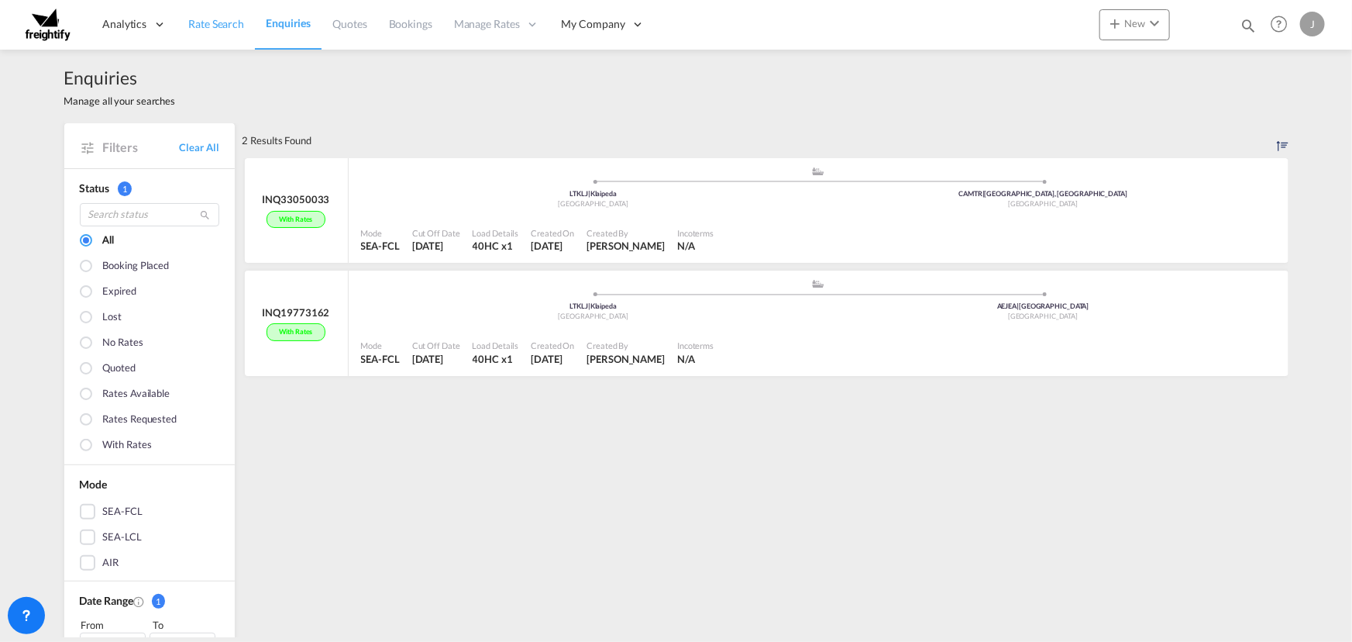
click at [214, 27] on span "Rate Search" at bounding box center [216, 23] width 56 height 13
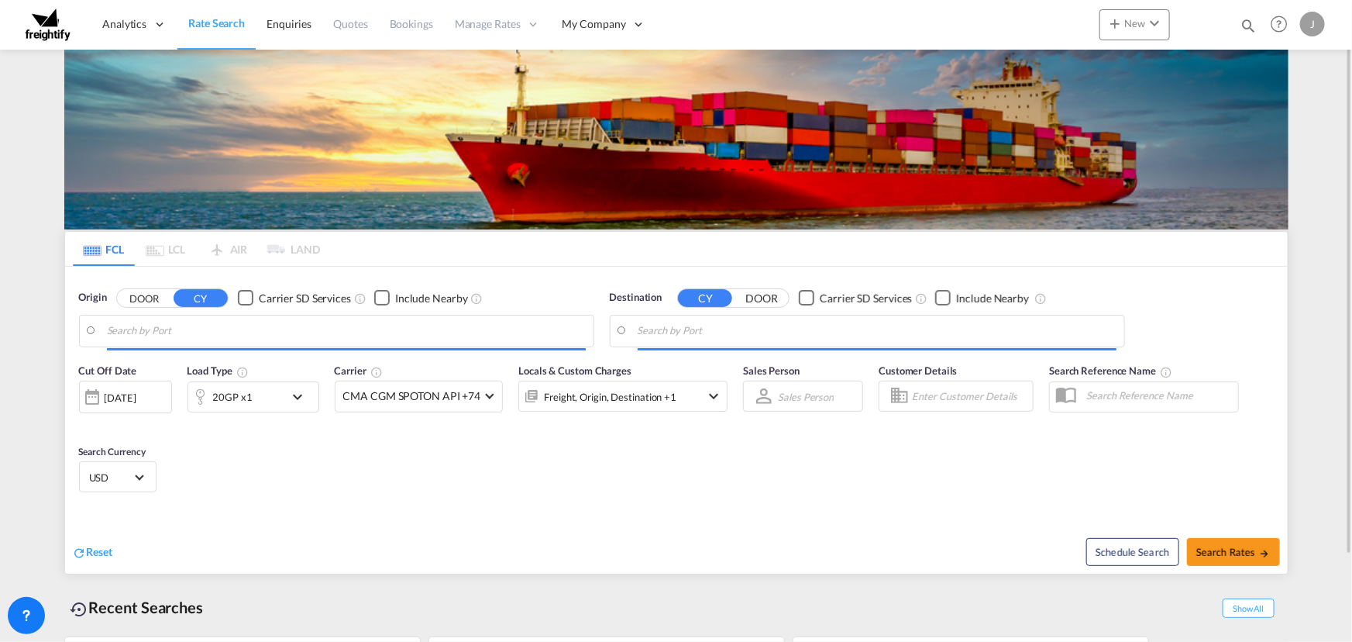
type input "Klaipeda, LTKLJ"
type input "[GEOGRAPHIC_DATA], [GEOGRAPHIC_DATA]"
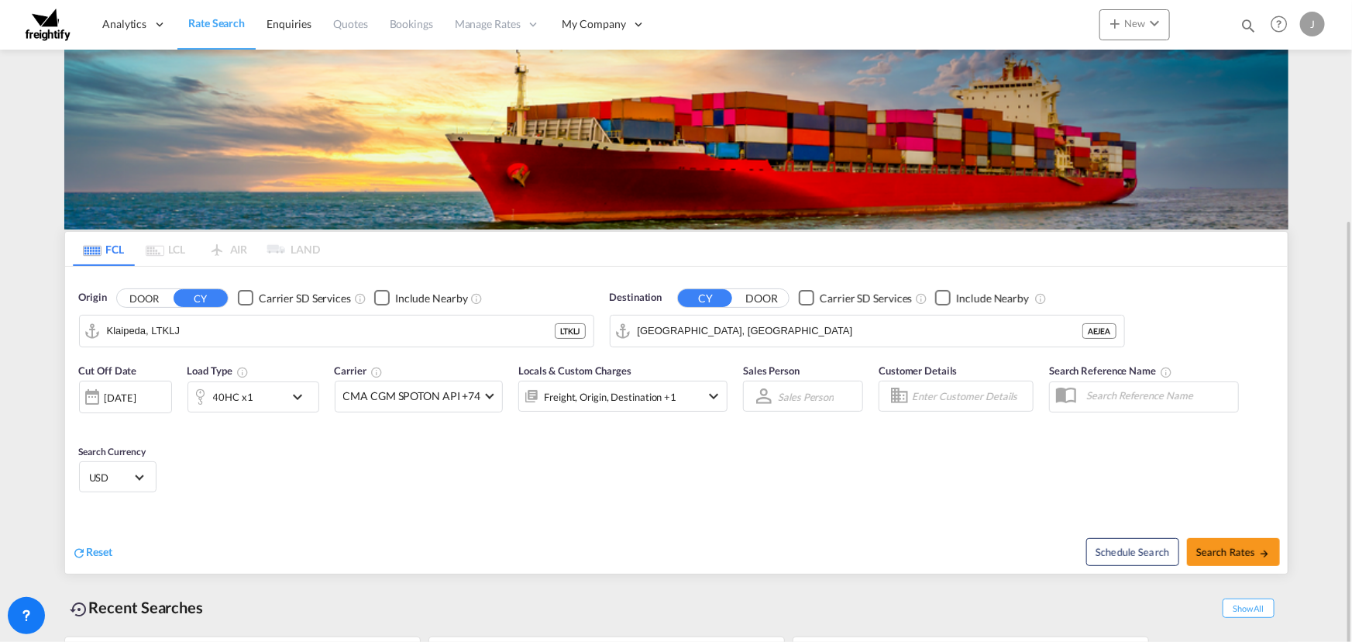
scroll to position [119, 0]
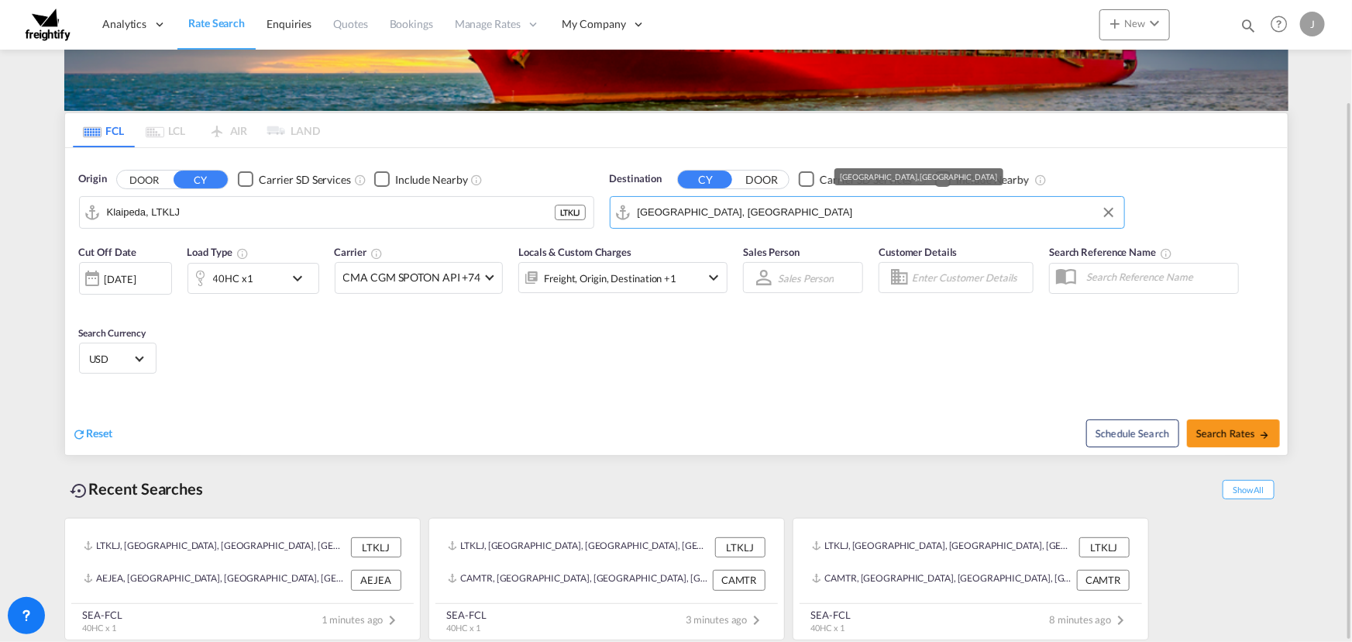
drag, startPoint x: 724, startPoint y: 212, endPoint x: 601, endPoint y: 212, distance: 123.2
click at [601, 212] on div "Origin DOOR CY Carrier SD Services Include Nearby Klaipeda, LTKLJ LTKLJ Destina…" at bounding box center [676, 192] width 1223 height 88
drag, startPoint x: 1111, startPoint y: 210, endPoint x: 1089, endPoint y: 217, distance: 22.8
click at [1113, 211] on button "Clear Input" at bounding box center [1108, 212] width 23 height 23
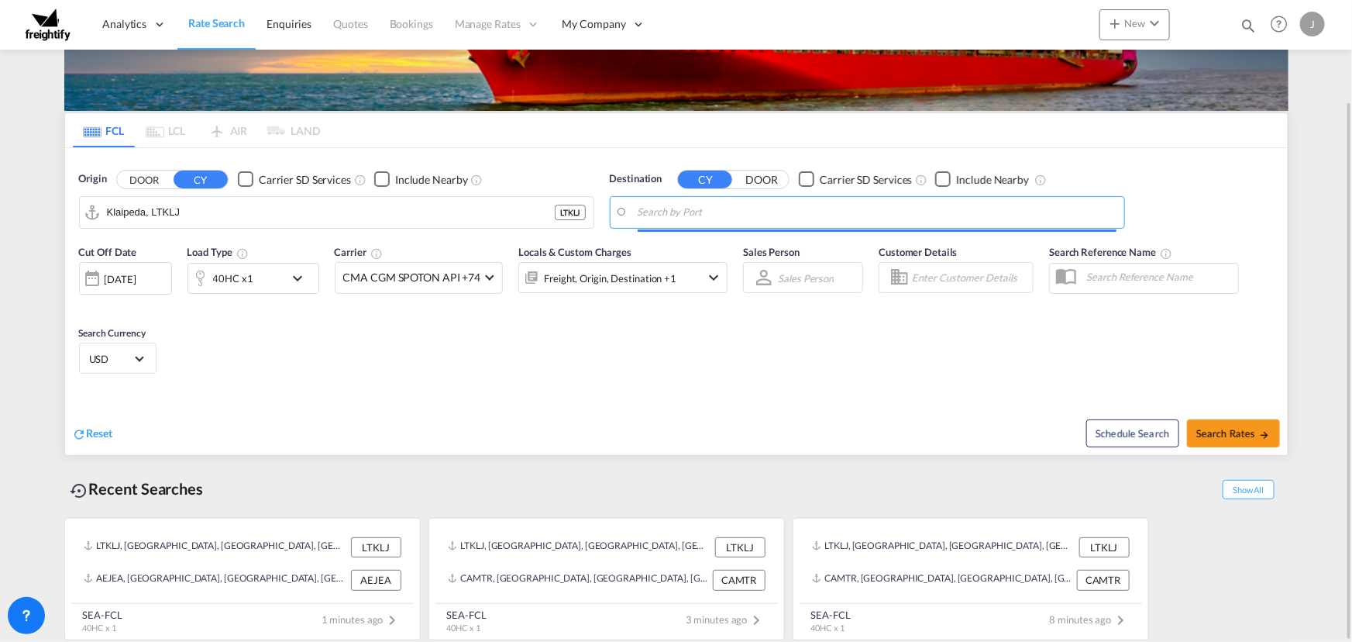
click at [829, 215] on input "Search by Port" at bounding box center [877, 212] width 479 height 23
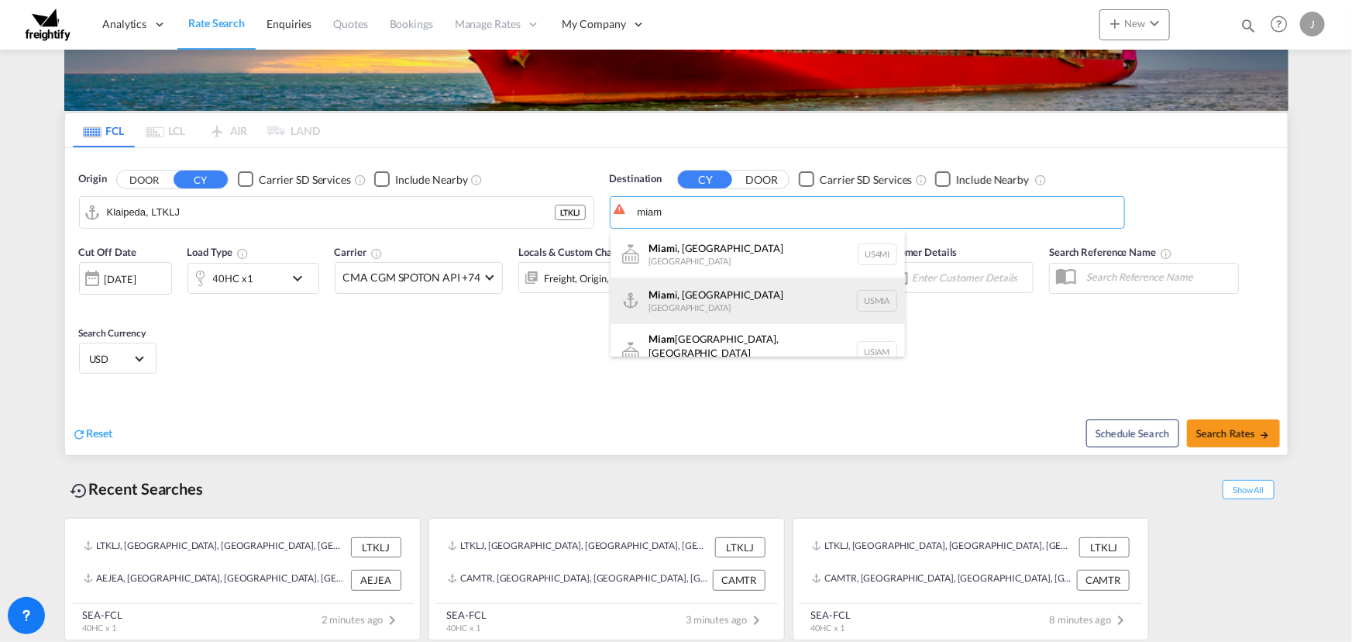
click at [665, 305] on div "Miam i, [GEOGRAPHIC_DATA] [GEOGRAPHIC_DATA] USMIA" at bounding box center [758, 300] width 295 height 47
type input "[GEOGRAPHIC_DATA], [GEOGRAPHIC_DATA], [GEOGRAPHIC_DATA]"
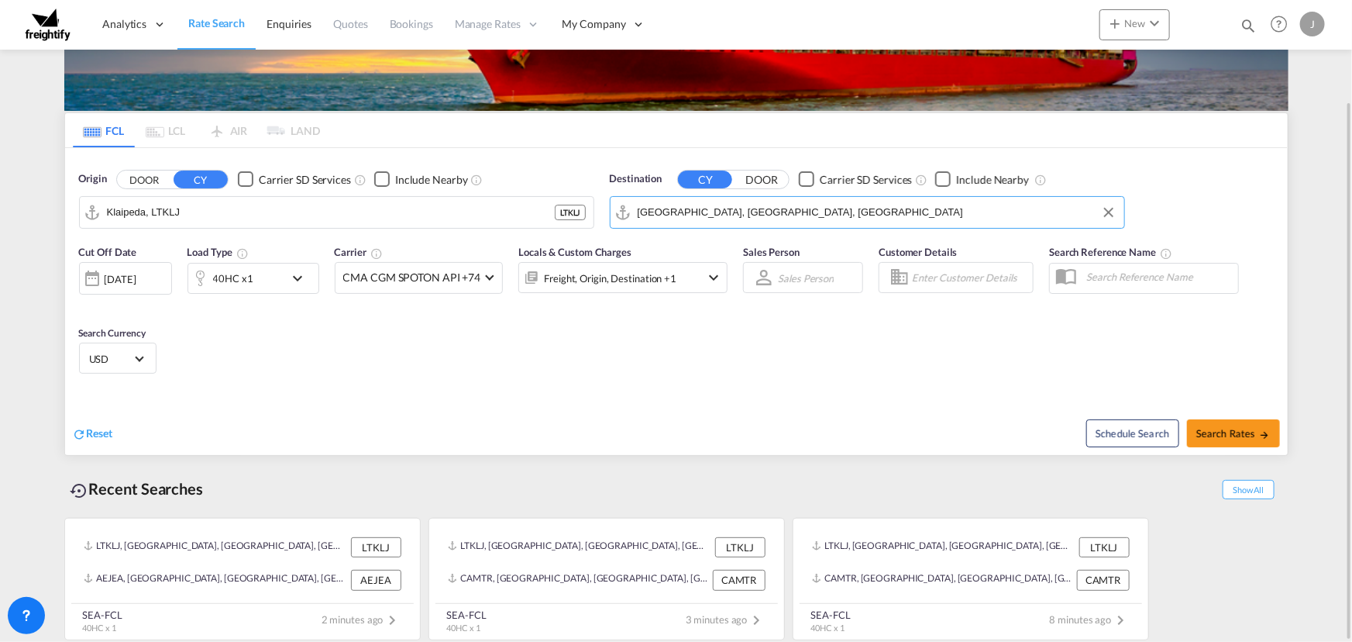
click at [300, 277] on md-icon "icon-chevron-down" at bounding box center [301, 278] width 26 height 19
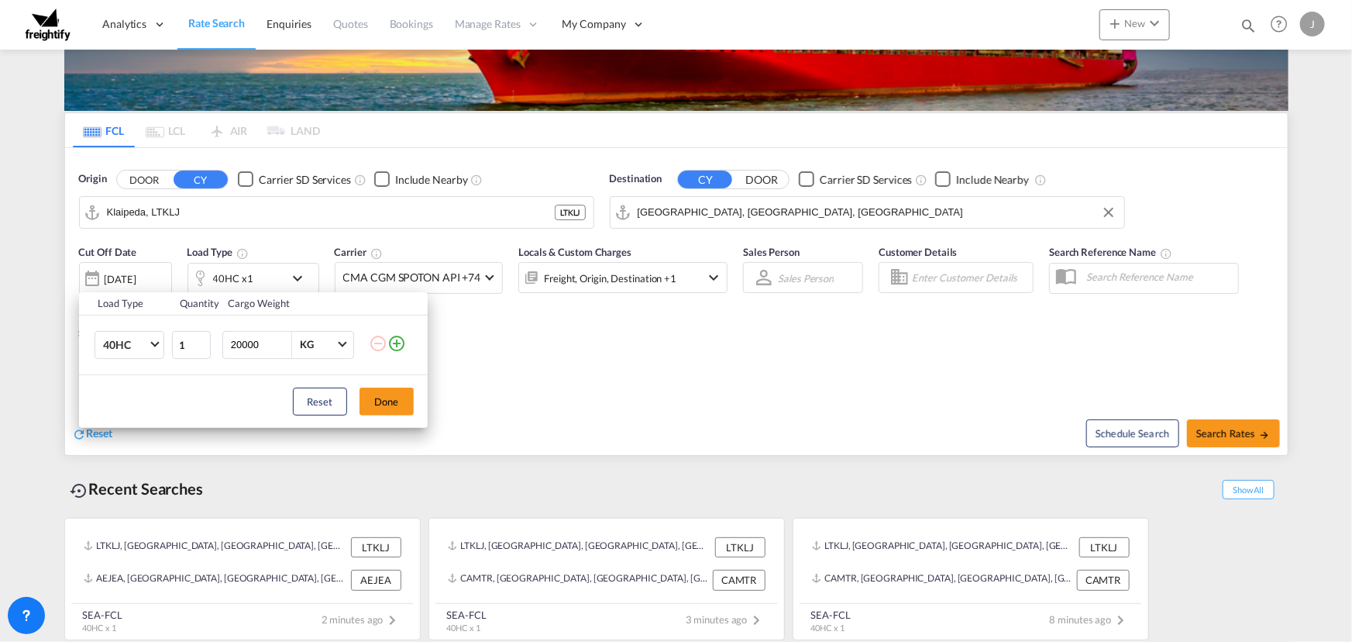
click at [396, 340] on md-icon "icon-plus-circle-outline" at bounding box center [397, 343] width 19 height 19
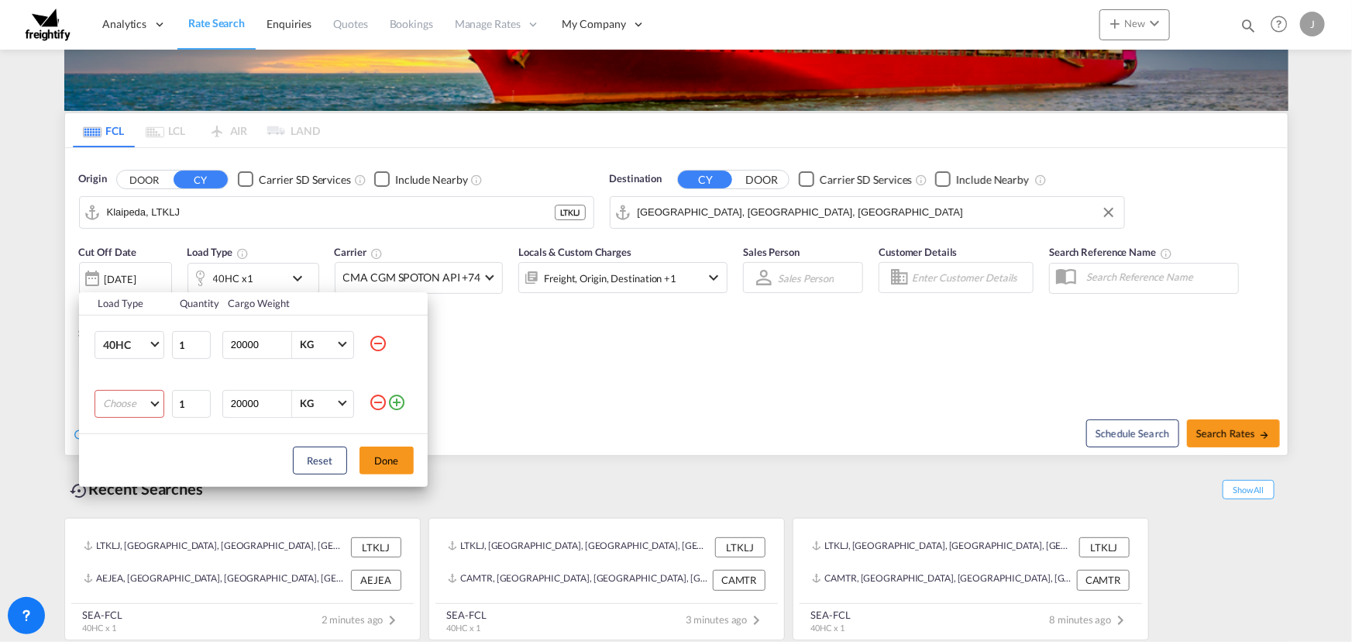
click at [153, 405] on md-select "Choose 20GP 40GP 40HC 45HC 20RE 40RE 40HR 20OT 40OT 20FR 40FR 40NR 20NR 45S 20T…" at bounding box center [130, 404] width 70 height 28
click at [119, 408] on div "20GP" at bounding box center [115, 404] width 26 height 14
click at [385, 454] on button "Done" at bounding box center [387, 460] width 54 height 28
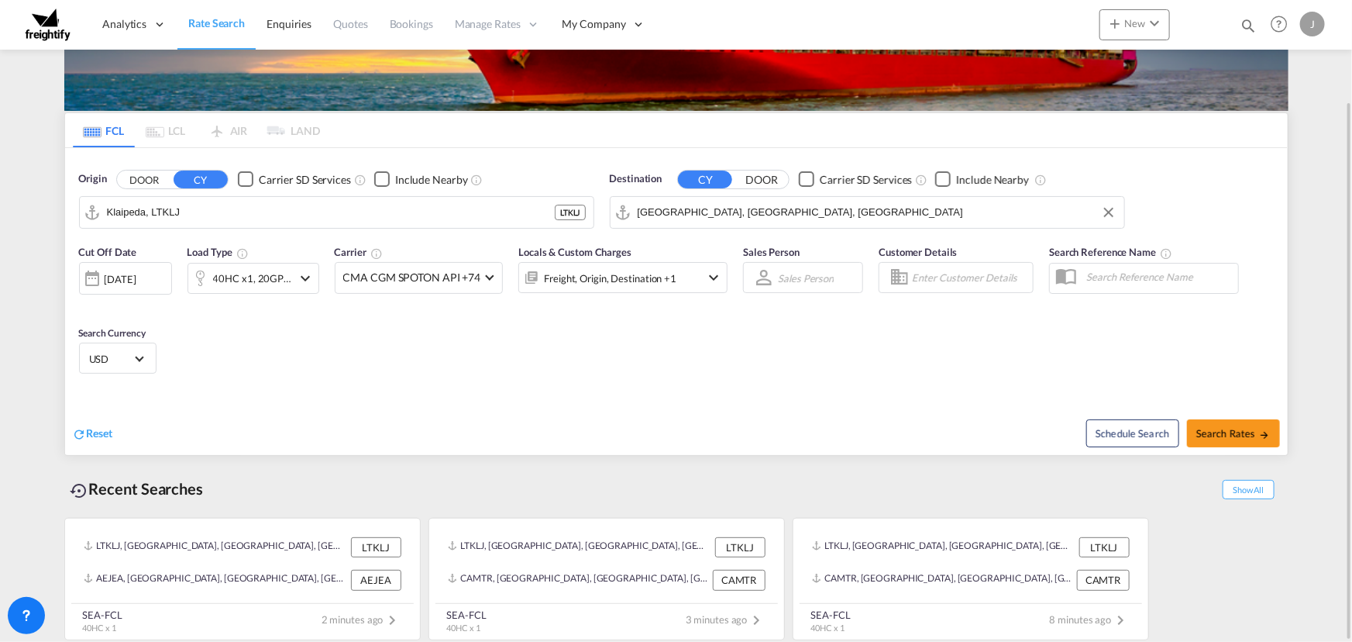
click at [136, 280] on div "[DATE]" at bounding box center [121, 279] width 32 height 14
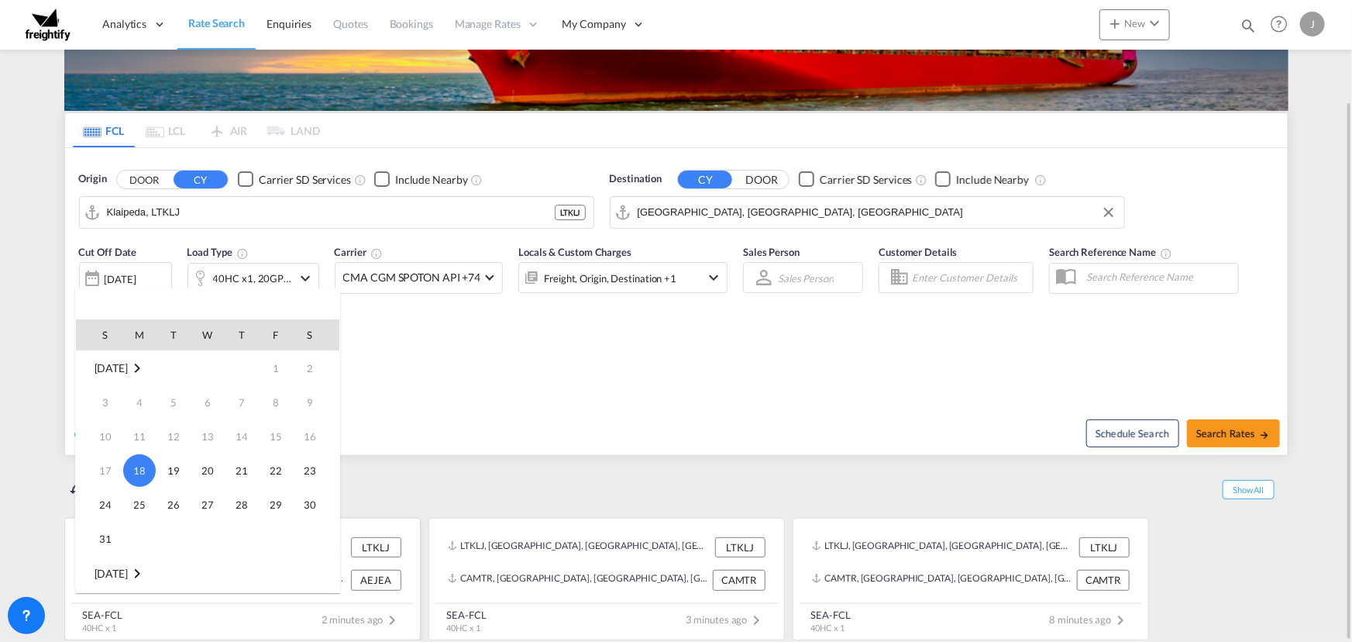
drag, startPoint x: 171, startPoint y: 505, endPoint x: 151, endPoint y: 518, distance: 23.0
click at [171, 504] on span "26" at bounding box center [173, 504] width 31 height 31
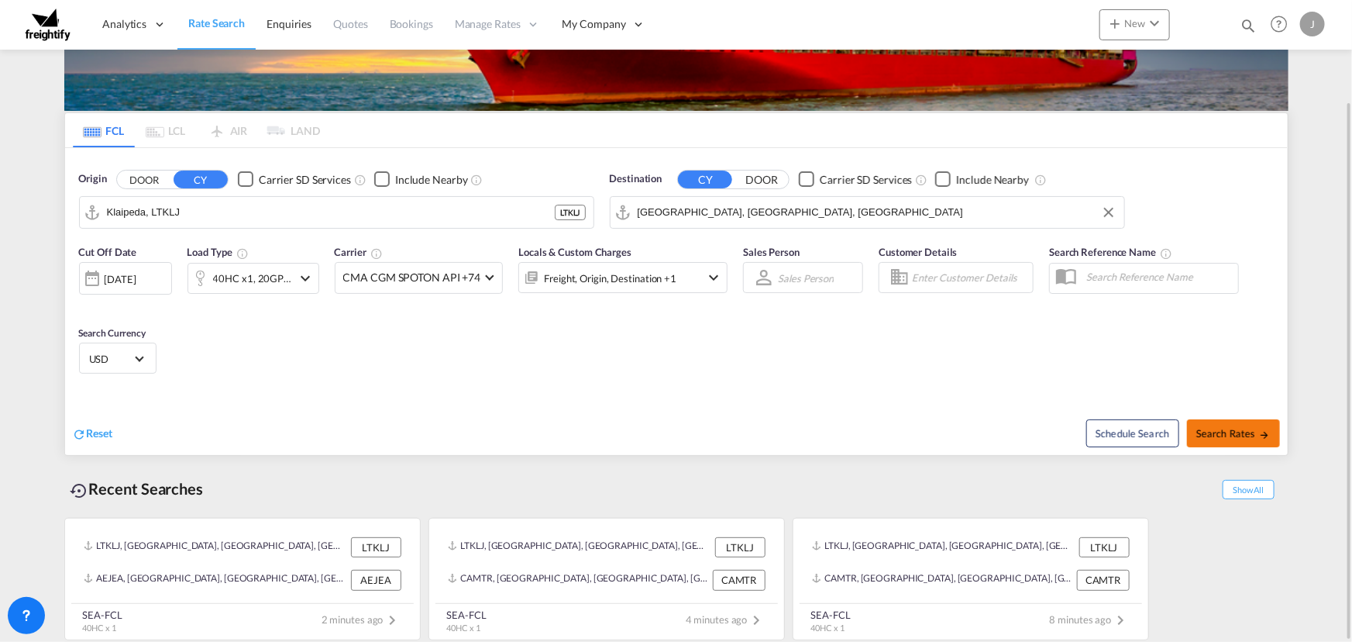
click at [1224, 438] on button "Search Rates" at bounding box center [1233, 433] width 93 height 28
type input "LTKLJ to USMIA / [DATE]"
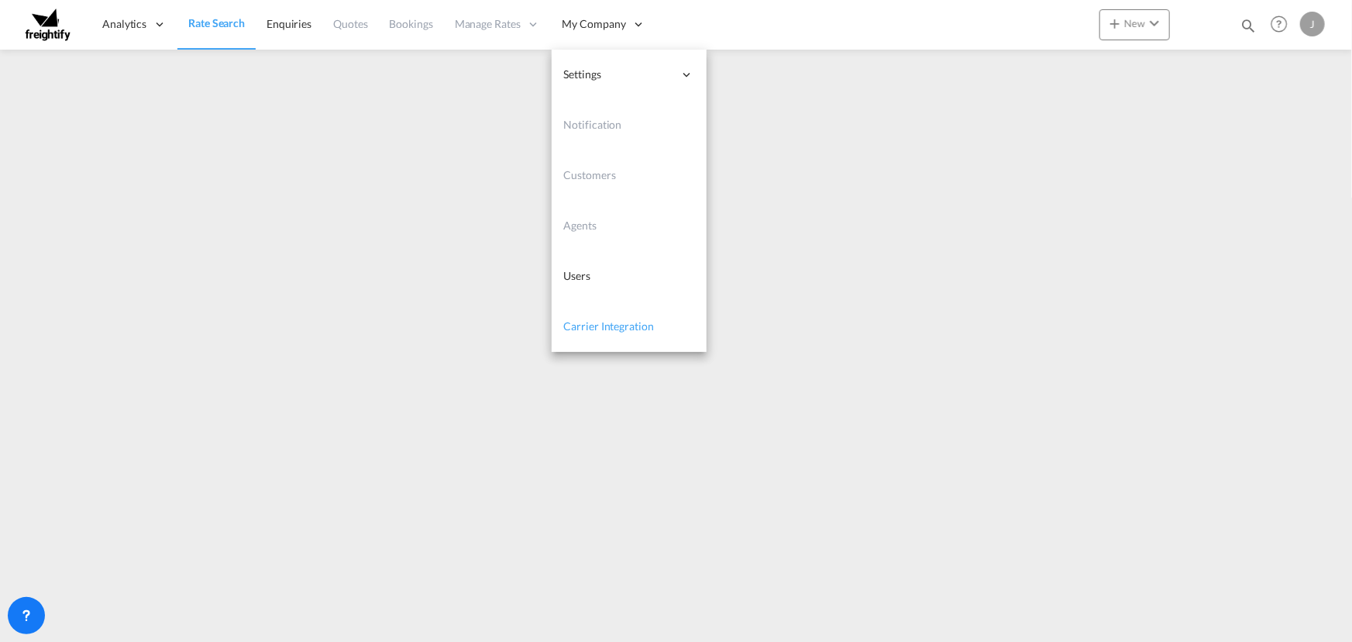
click at [598, 326] on span "Carrier Integration" at bounding box center [609, 325] width 90 height 13
click at [590, 22] on span "My Company" at bounding box center [594, 24] width 64 height 16
click at [609, 19] on span "My Company" at bounding box center [594, 24] width 64 height 16
click at [607, 329] on span "Carrier Integration" at bounding box center [608, 325] width 90 height 13
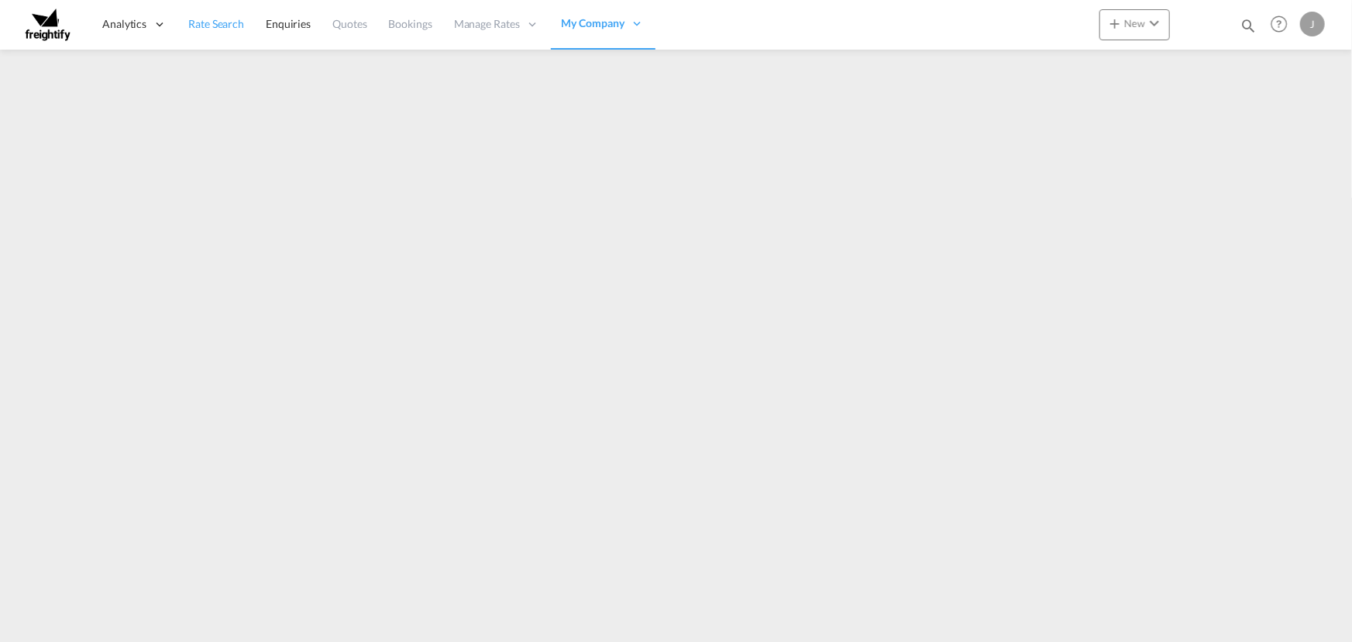
click at [205, 26] on span "Rate Search" at bounding box center [216, 23] width 56 height 13
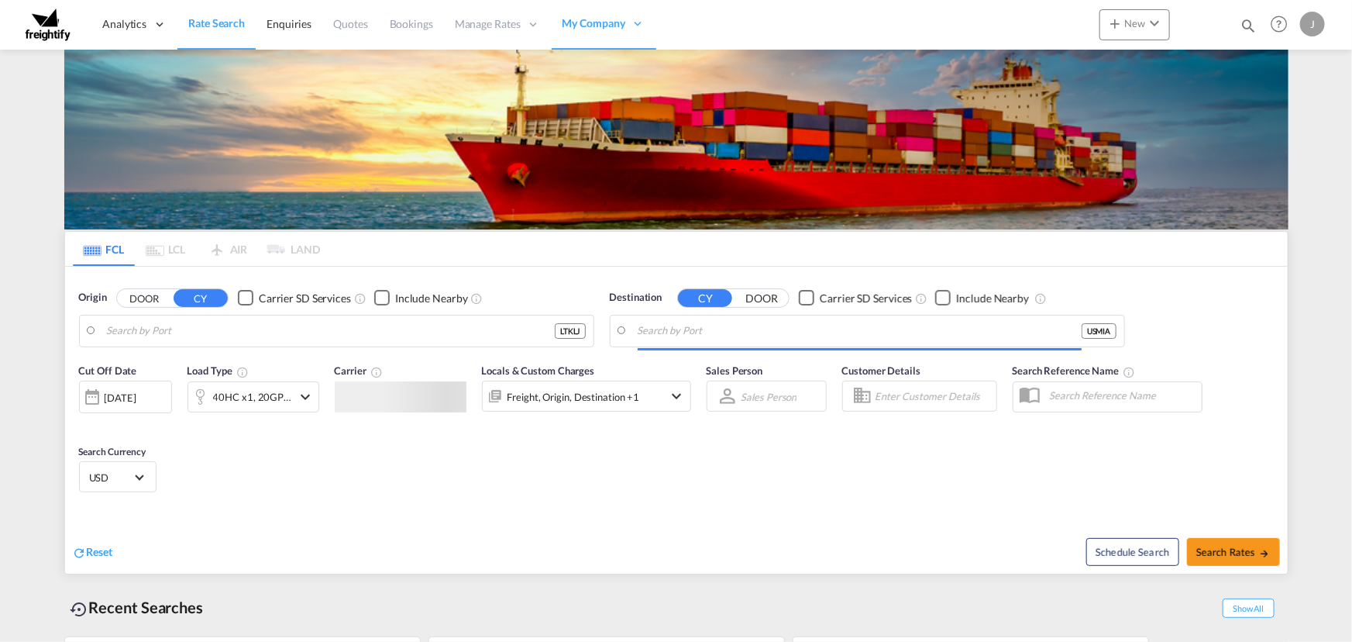
type input "Klaipeda, LTKLJ"
type input "[GEOGRAPHIC_DATA], [GEOGRAPHIC_DATA], [GEOGRAPHIC_DATA]"
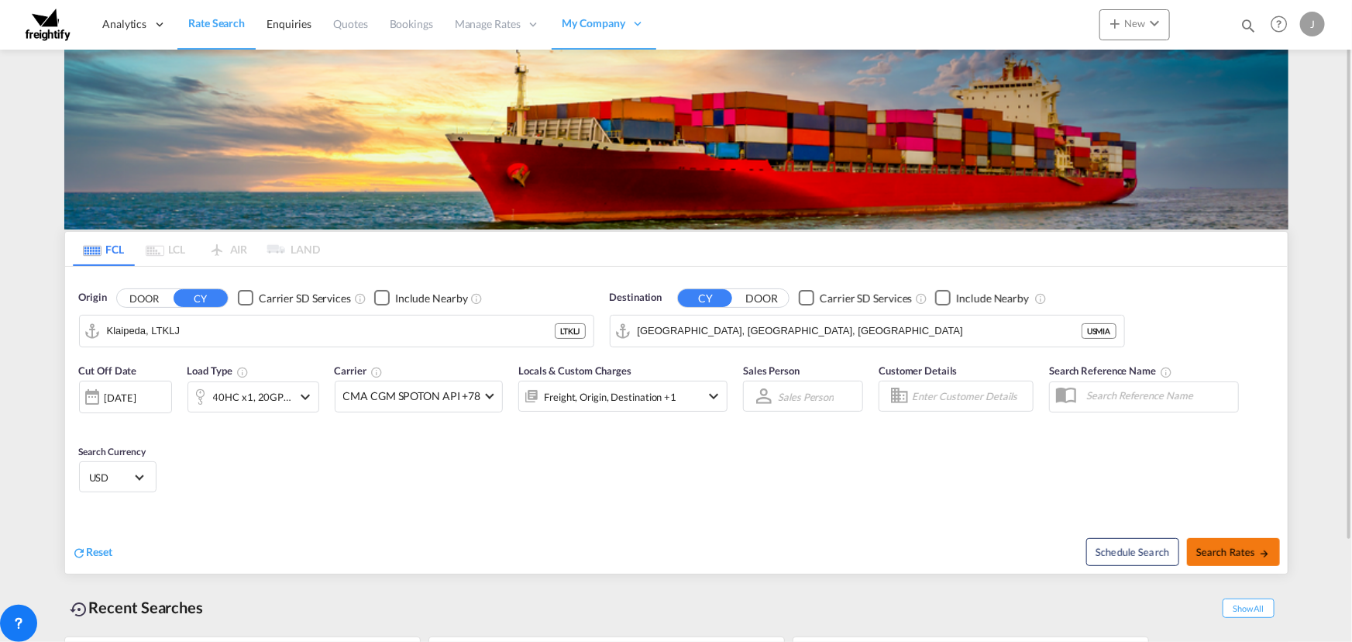
click at [1237, 543] on button "Search Rates" at bounding box center [1233, 552] width 93 height 28
type input "LTKLJ to USMIA / 18 Aug 2025"
